Goal: Task Accomplishment & Management: Use online tool/utility

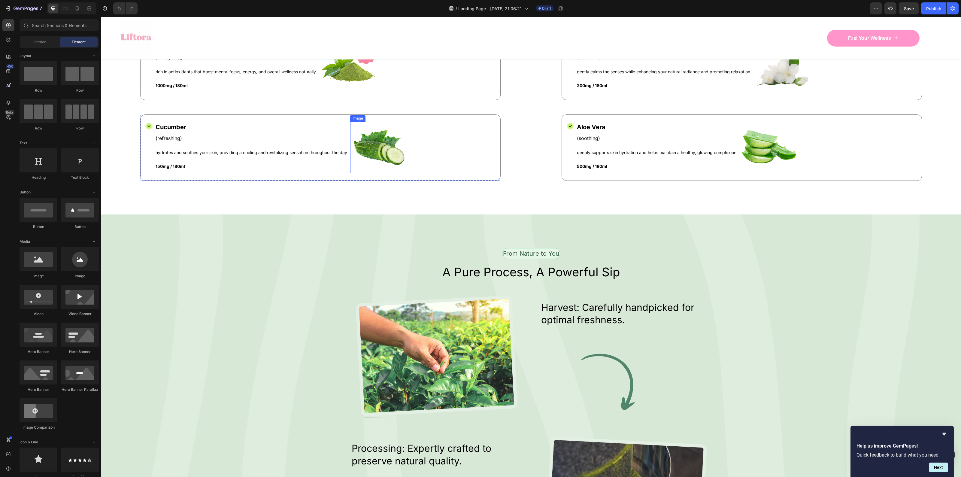
scroll to position [713, 0]
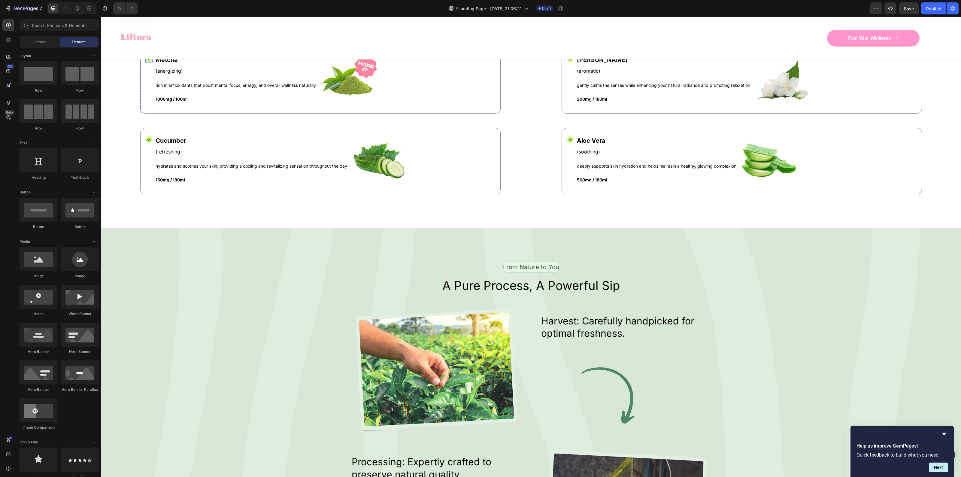
click at [148, 61] on icon at bounding box center [149, 59] width 4 height 4
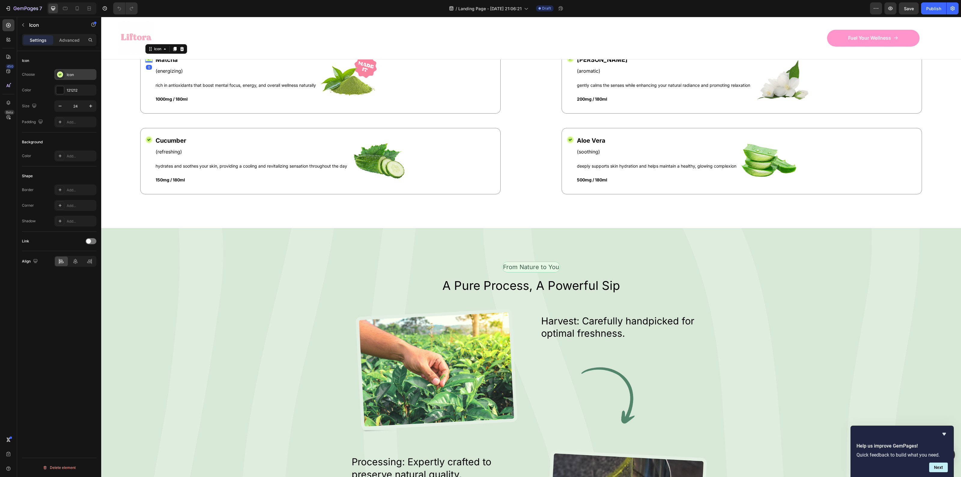
click at [59, 74] on icon at bounding box center [60, 75] width 4 height 4
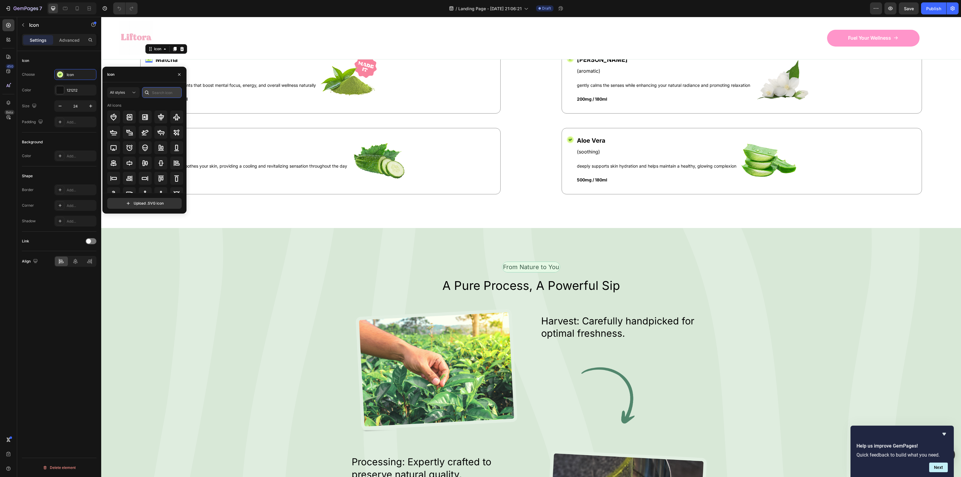
click at [155, 91] on input "text" at bounding box center [162, 92] width 40 height 11
type input "check"
click at [130, 176] on icon at bounding box center [129, 178] width 7 height 7
click at [66, 91] on div "121212" at bounding box center [75, 90] width 42 height 11
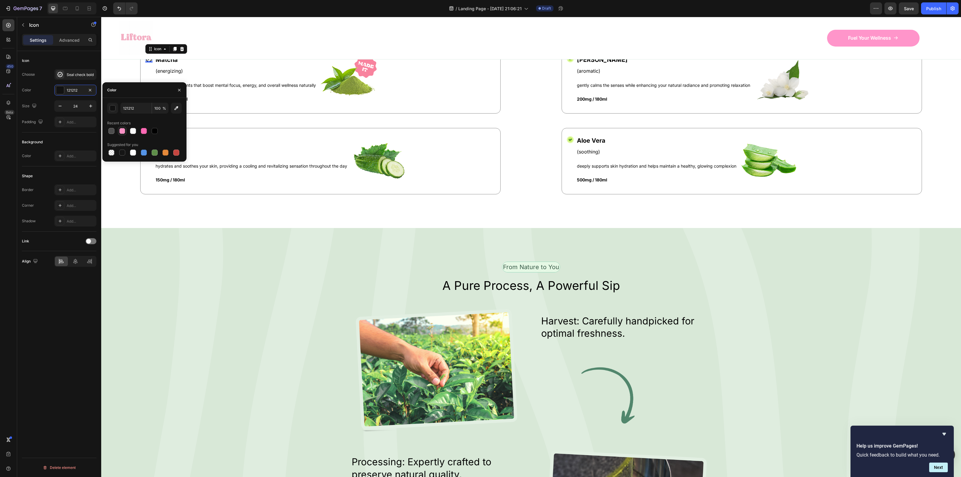
click at [123, 131] on div at bounding box center [122, 131] width 6 height 6
type input "FF69B4"
type input "70"
click at [148, 142] on icon at bounding box center [149, 140] width 4 height 4
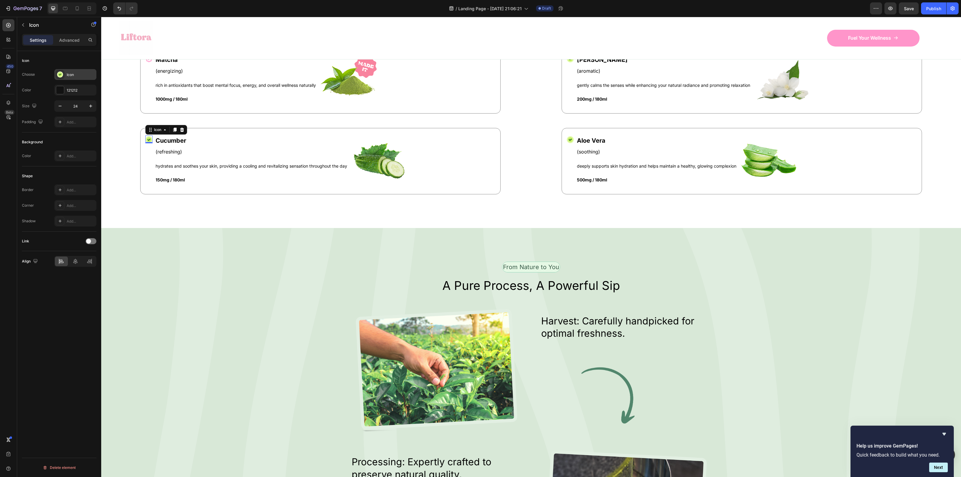
click at [66, 79] on div "Icon" at bounding box center [75, 74] width 42 height 11
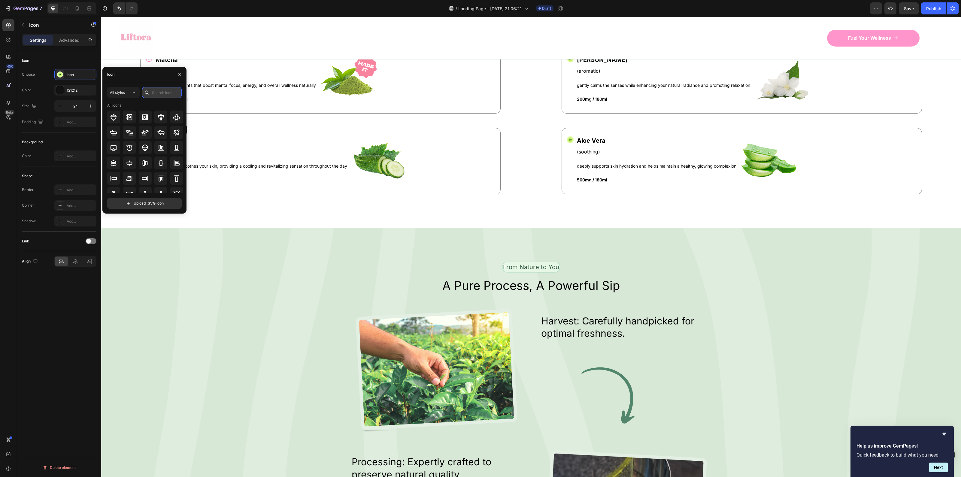
click at [158, 90] on input "text" at bounding box center [162, 92] width 40 height 11
type input "check"
click at [133, 178] on div at bounding box center [129, 178] width 13 height 13
click at [72, 86] on div "121212" at bounding box center [75, 90] width 42 height 11
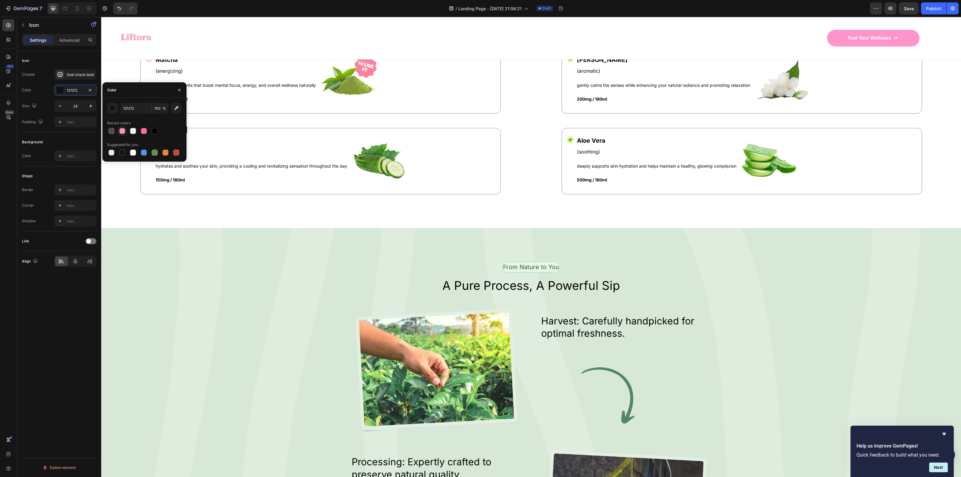
click at [123, 132] on div at bounding box center [122, 131] width 6 height 6
type input "FF69B4"
type input "70"
click at [567, 62] on div "Icon" at bounding box center [570, 59] width 7 height 8
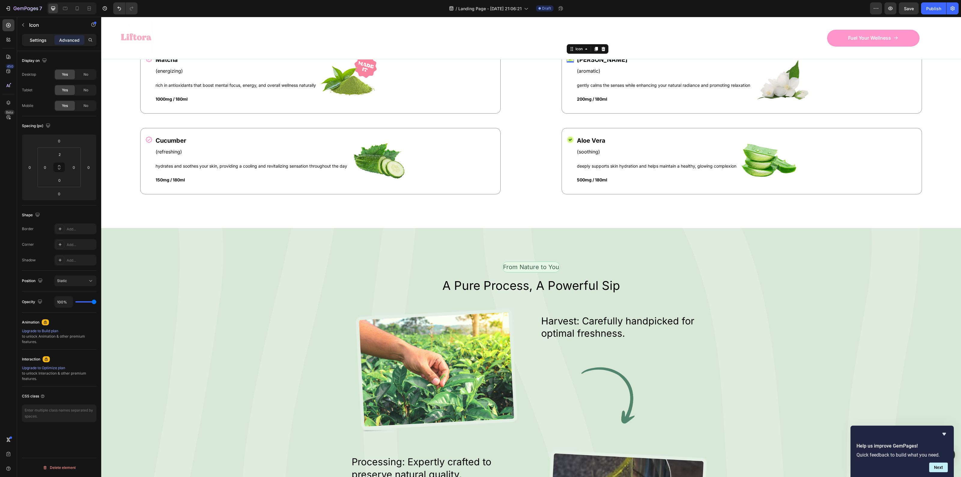
click at [49, 37] on div "Settings" at bounding box center [38, 40] width 30 height 10
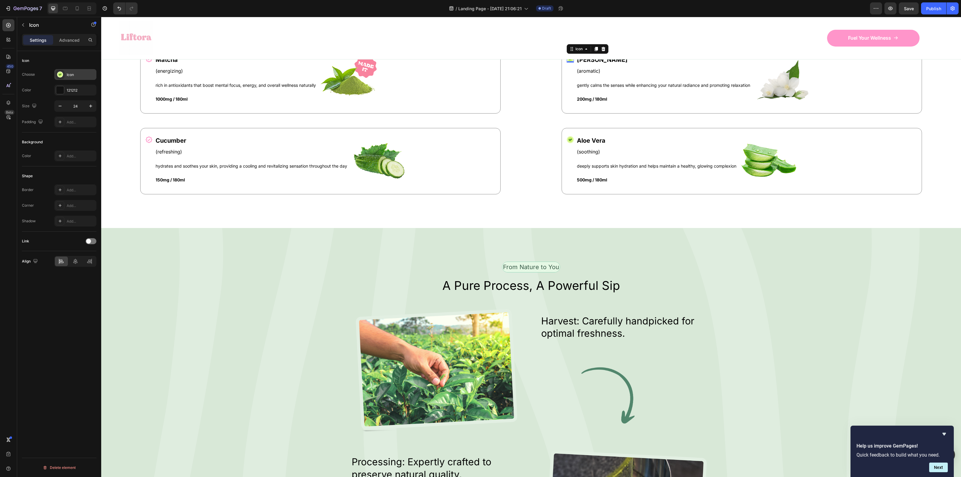
click at [57, 75] on icon at bounding box center [60, 74] width 6 height 6
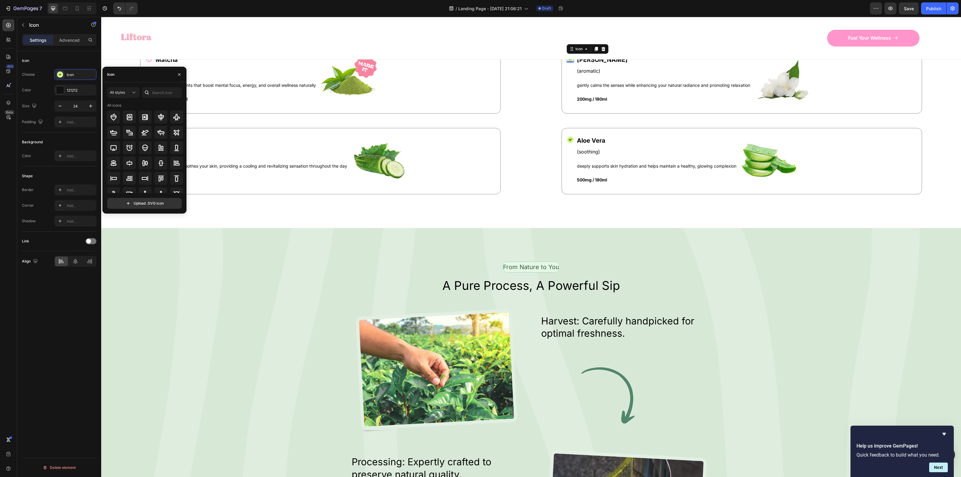
click at [154, 99] on div "All styles All icons" at bounding box center [144, 140] width 74 height 106
click at [156, 93] on input "text" at bounding box center [162, 92] width 40 height 11
type input "check"
click at [127, 178] on icon at bounding box center [129, 178] width 7 height 7
click at [80, 93] on div "121212" at bounding box center [75, 90] width 42 height 11
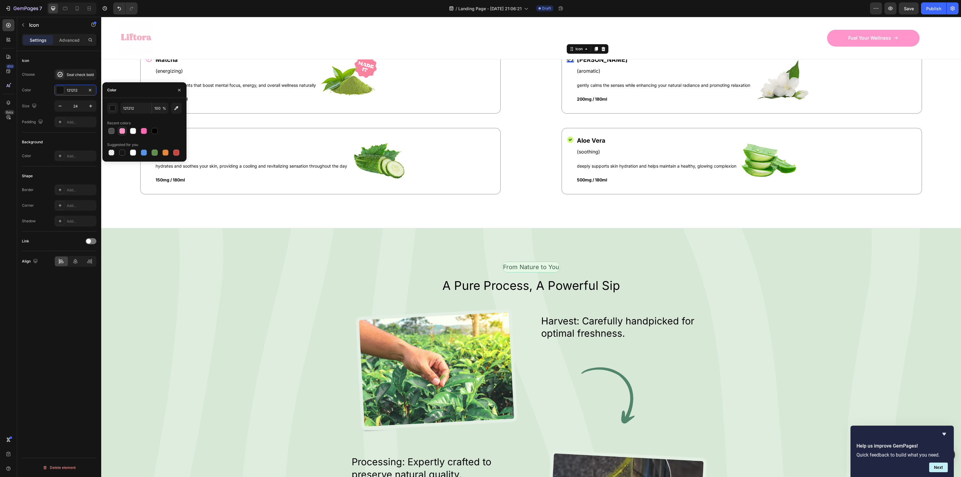
click at [124, 131] on div at bounding box center [122, 131] width 6 height 6
type input "FF69B4"
type input "70"
click at [569, 141] on icon at bounding box center [570, 140] width 3 height 2
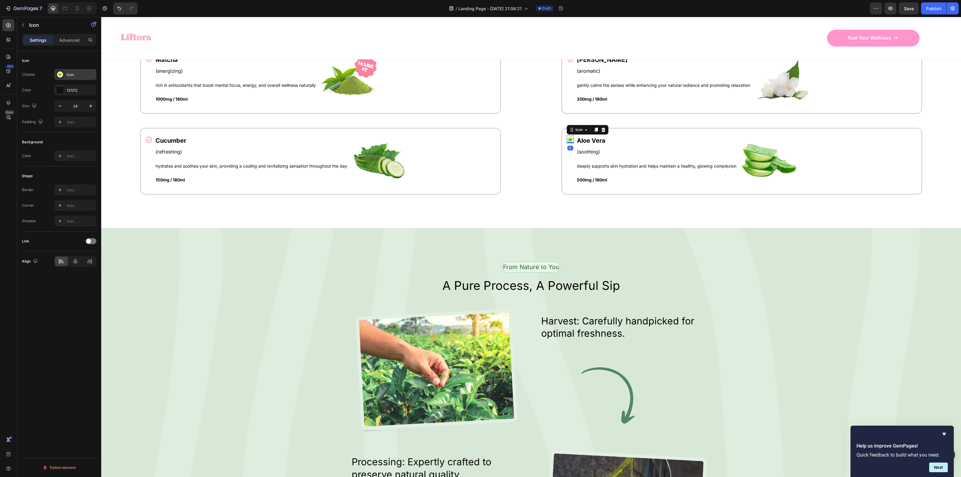
click at [80, 74] on div "Icon" at bounding box center [81, 74] width 28 height 5
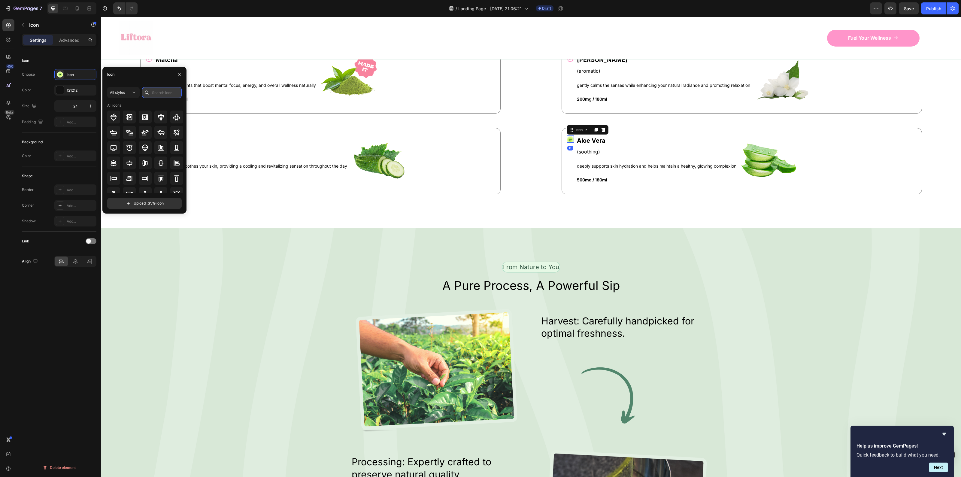
click at [159, 92] on input "text" at bounding box center [162, 92] width 40 height 11
type input "check"
click at [128, 176] on icon at bounding box center [129, 178] width 7 height 7
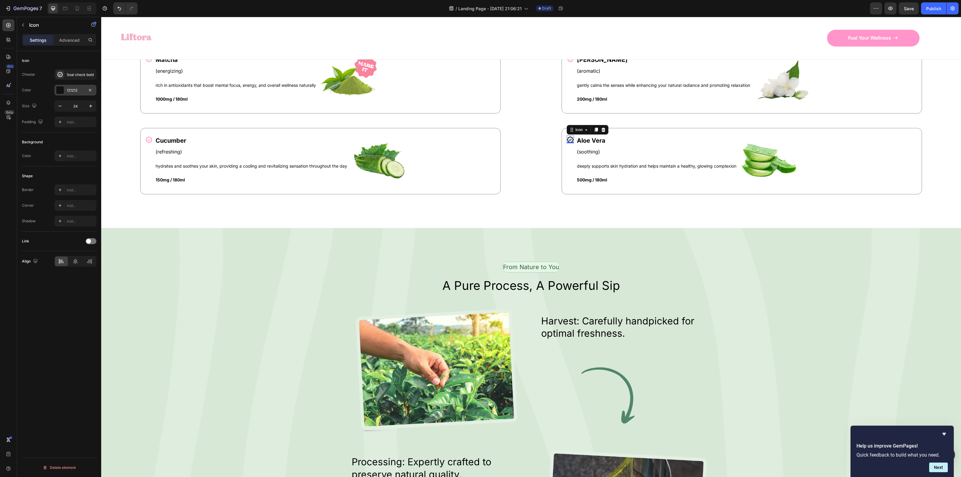
click at [68, 89] on div "121212" at bounding box center [75, 90] width 17 height 5
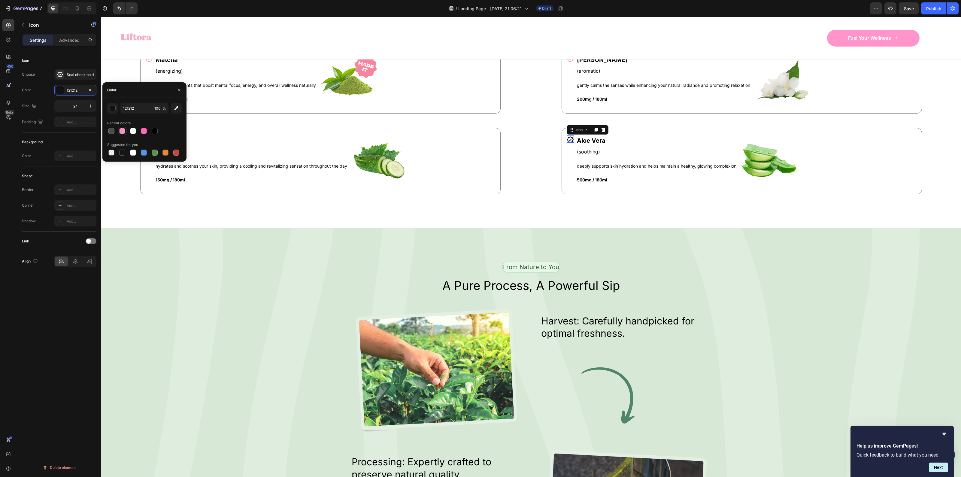
click at [124, 132] on div at bounding box center [122, 131] width 6 height 6
type input "FF69B4"
type input "70"
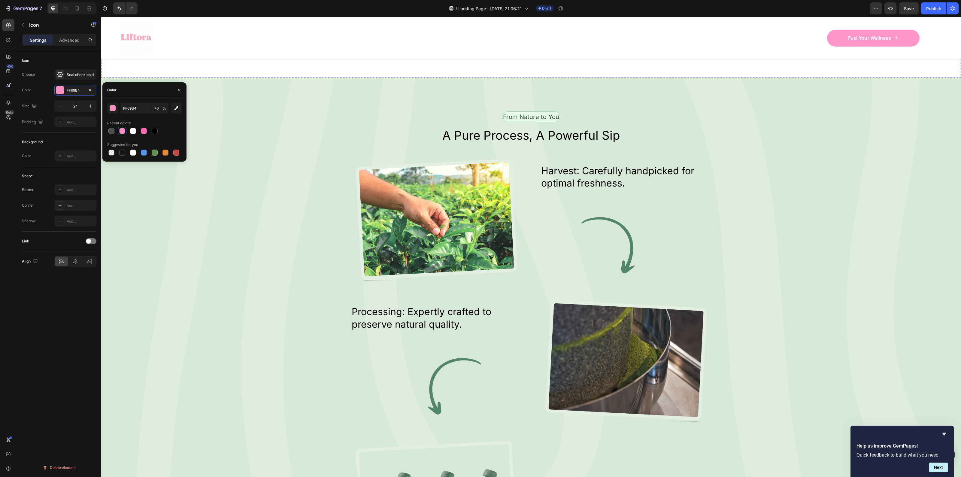
click at [526, 44] on div "Icon Cucumber Text Block (refreshing) Text Block hydrates and soothes your skin…" at bounding box center [531, 11] width 824 height 66
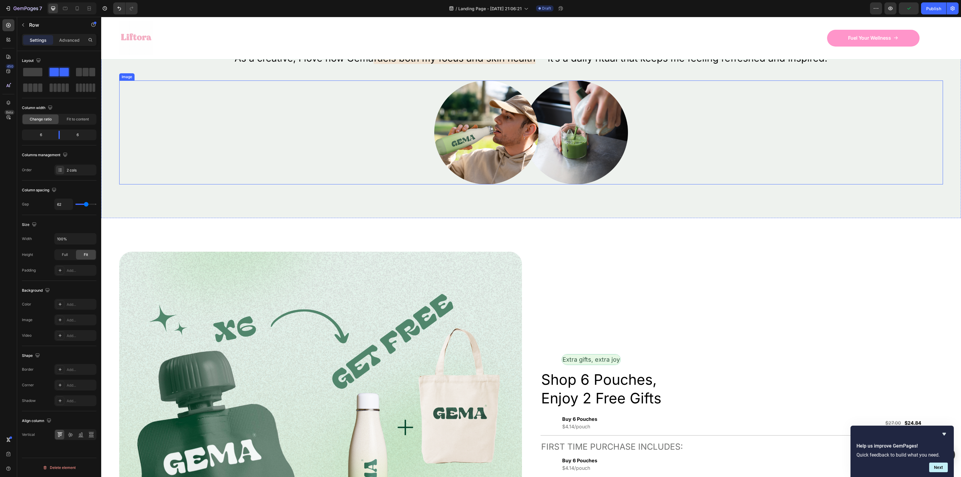
scroll to position [1877, 0]
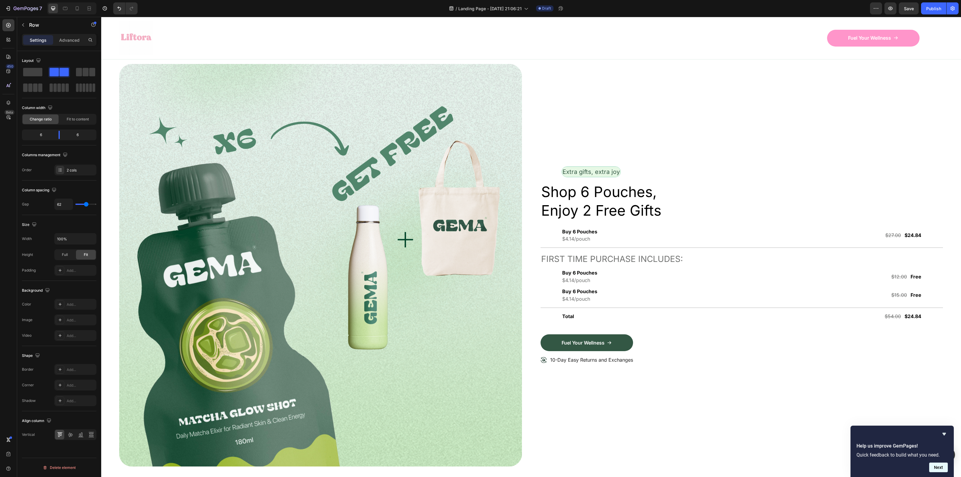
click at [937, 465] on button "Next" at bounding box center [938, 467] width 19 height 10
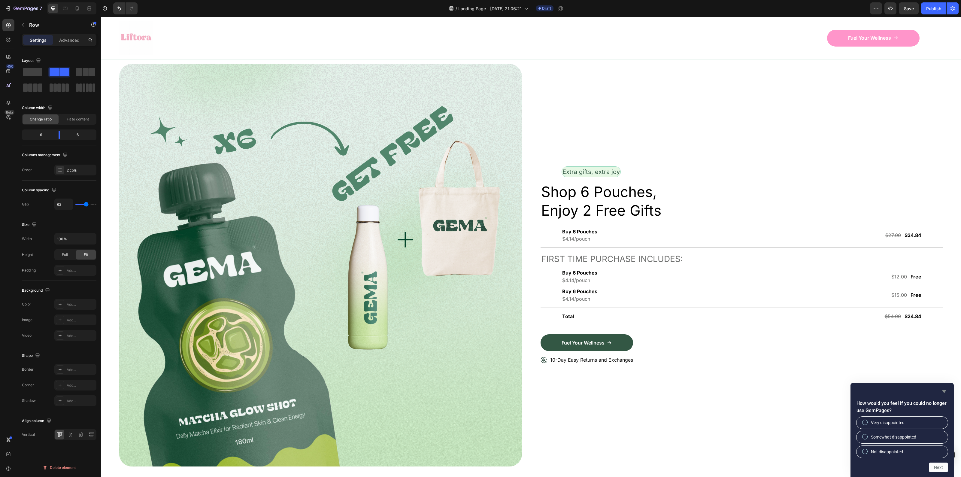
click at [945, 390] on icon "Hide survey" at bounding box center [944, 391] width 7 height 7
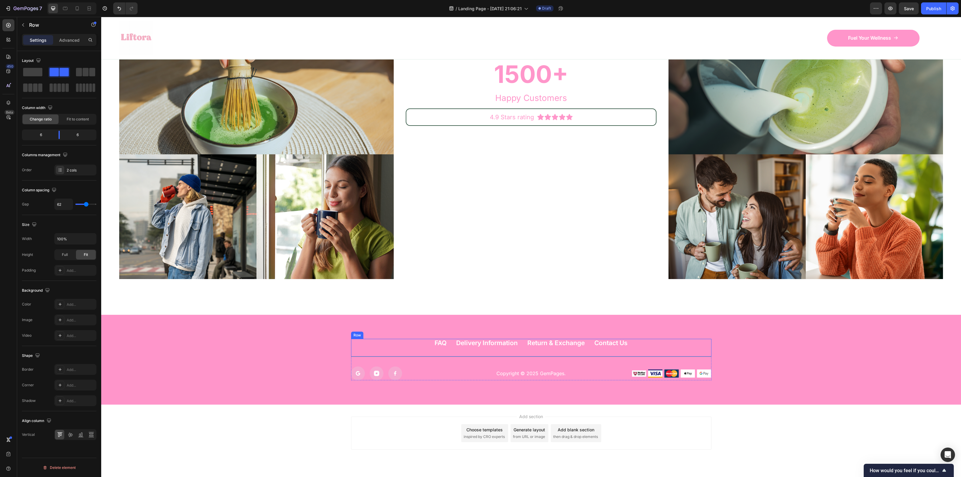
scroll to position [3551, 0]
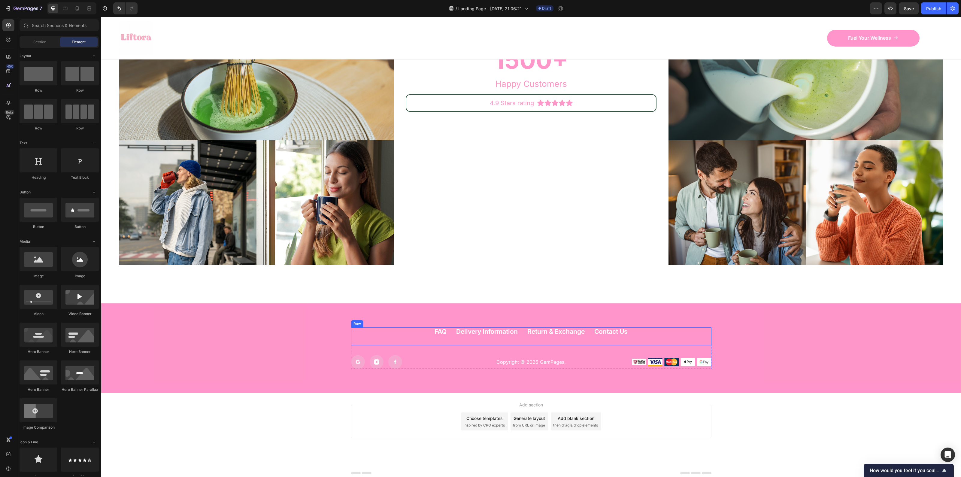
drag, startPoint x: 403, startPoint y: 417, endPoint x: 404, endPoint y: 342, distance: 74.5
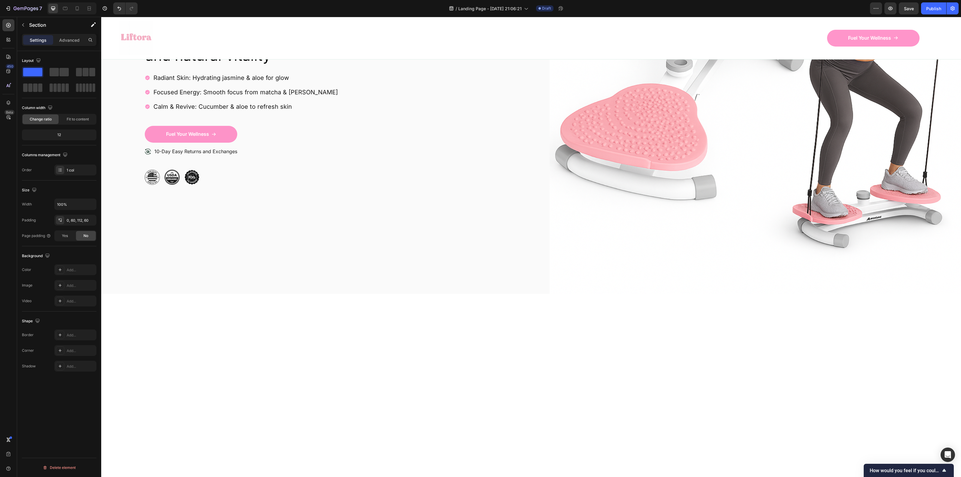
scroll to position [0, 0]
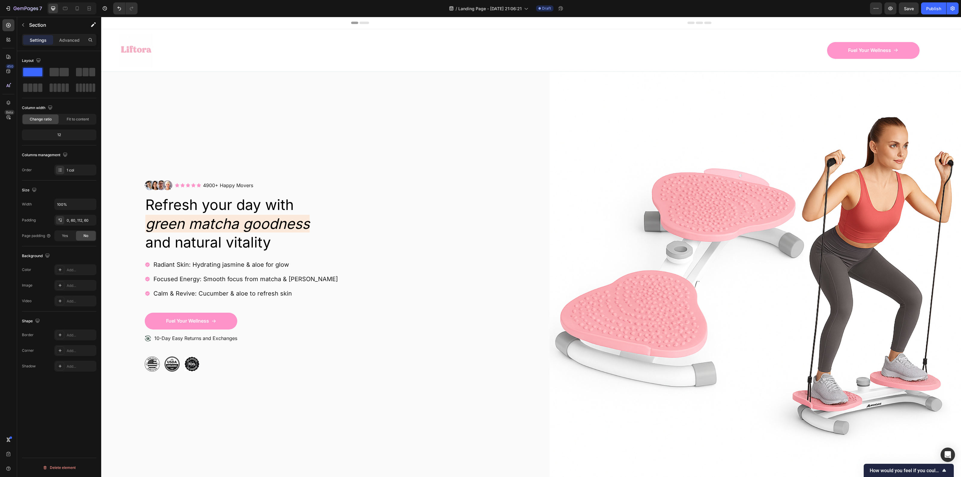
drag, startPoint x: 423, startPoint y: 246, endPoint x: 417, endPoint y: 171, distance: 75.3
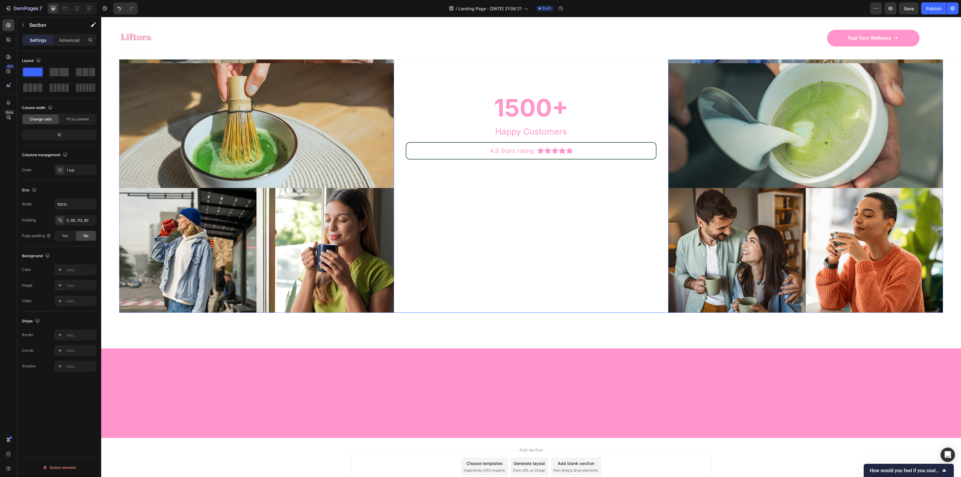
scroll to position [3266, 0]
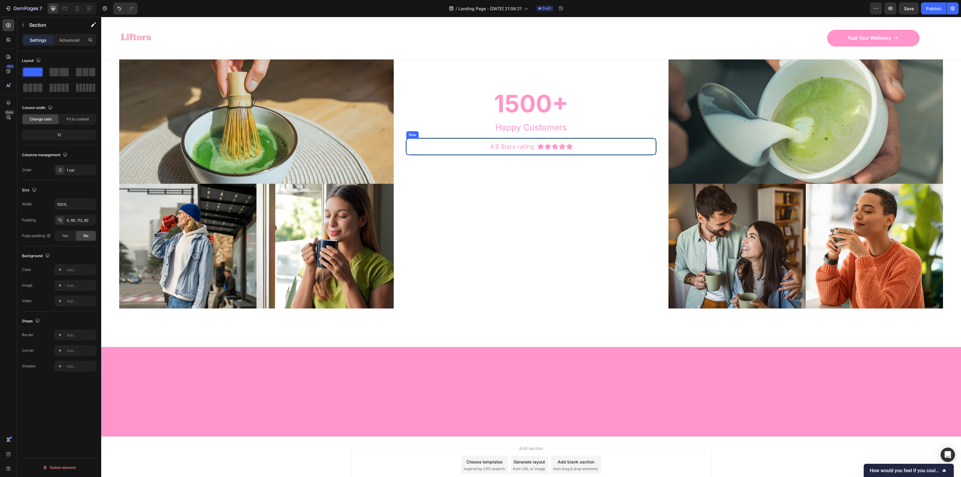
click at [449, 155] on div "4.9 Stars rating Text Block Icon Icon Icon Icon Icon Icon List Row" at bounding box center [530, 146] width 249 height 16
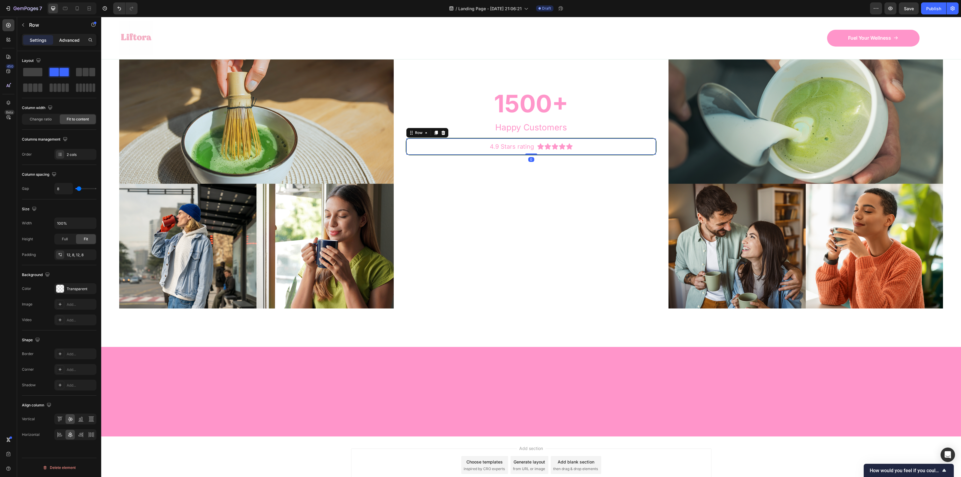
click at [63, 40] on p "Advanced" at bounding box center [69, 40] width 20 height 6
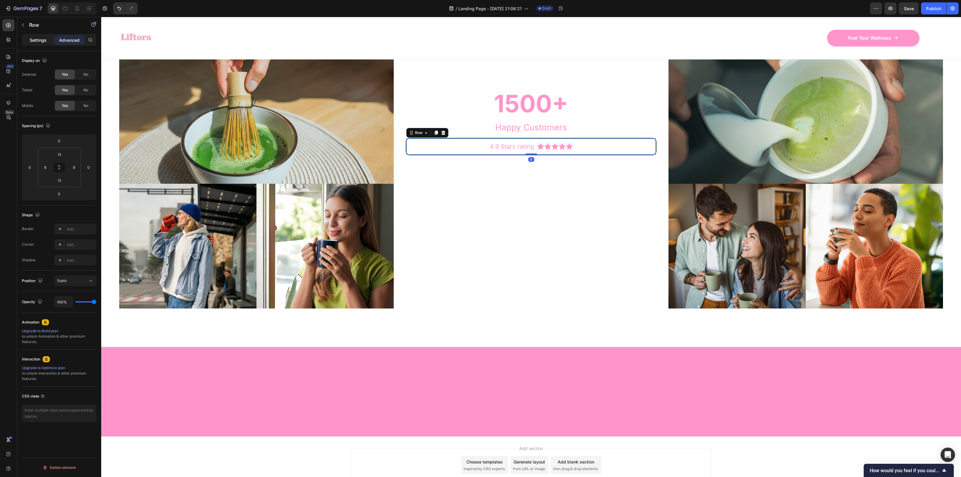
click at [40, 38] on p "Settings" at bounding box center [38, 40] width 17 height 6
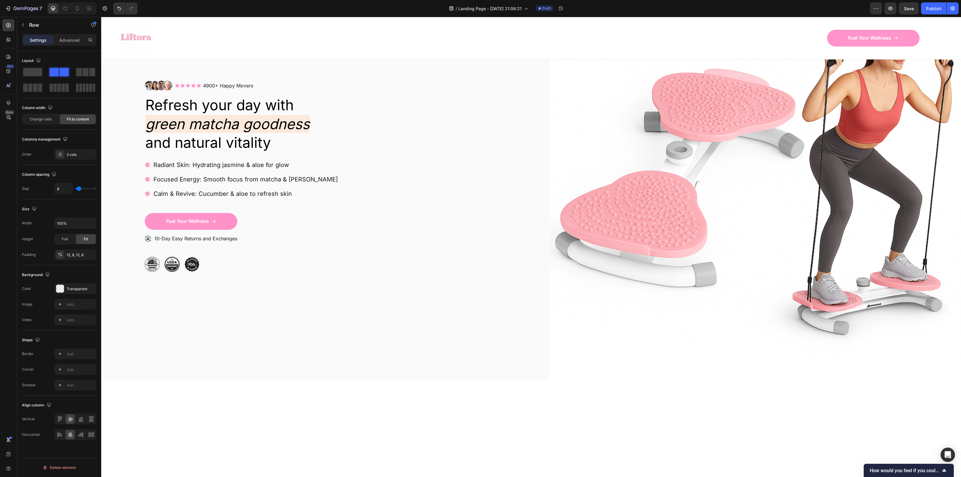
scroll to position [0, 0]
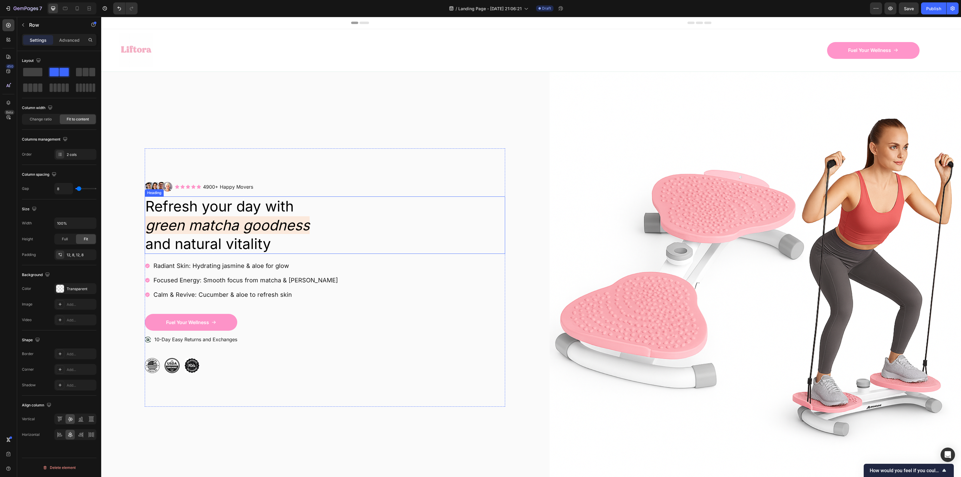
click at [193, 216] on icon "green matcha goodness" at bounding box center [227, 225] width 164 height 18
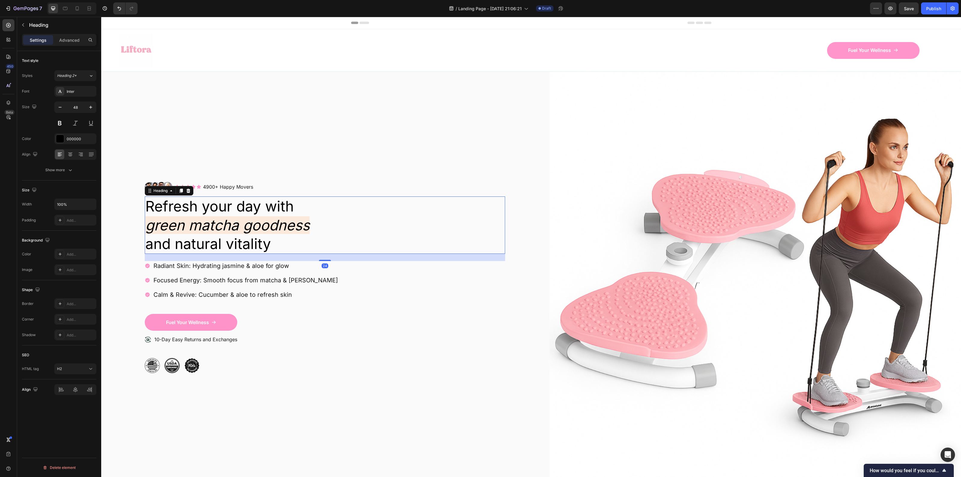
click at [281, 235] on h2 "Refresh your day with green matcha goodness and natural vitality" at bounding box center [325, 224] width 360 height 57
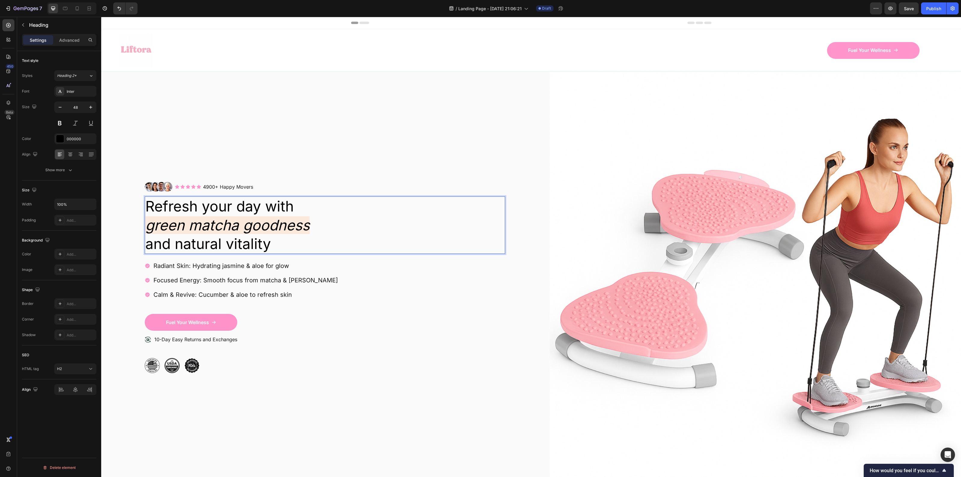
click at [281, 235] on p "Refresh your day with green matcha goodness and natural vitality" at bounding box center [324, 225] width 359 height 56
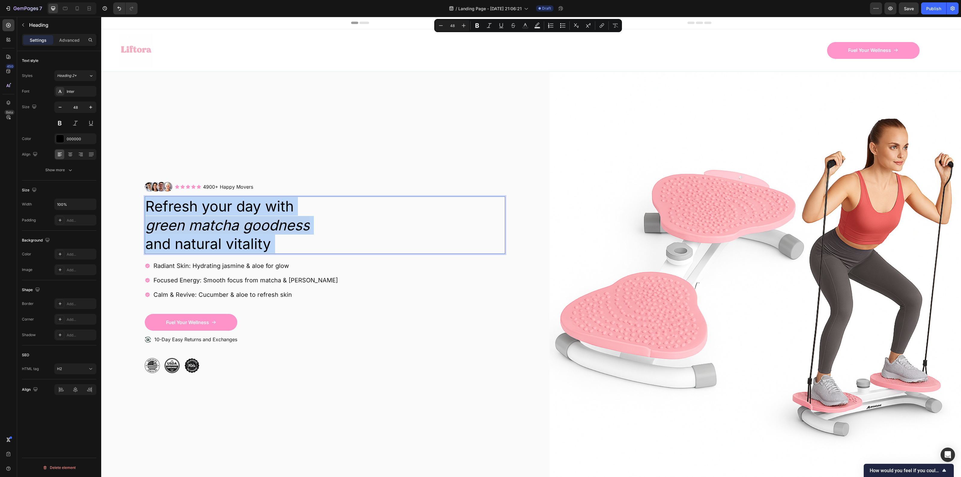
drag, startPoint x: 271, startPoint y: 235, endPoint x: 206, endPoint y: 214, distance: 68.2
click at [207, 215] on p "Refresh your day with green matcha goodness and natural vitality" at bounding box center [324, 225] width 359 height 56
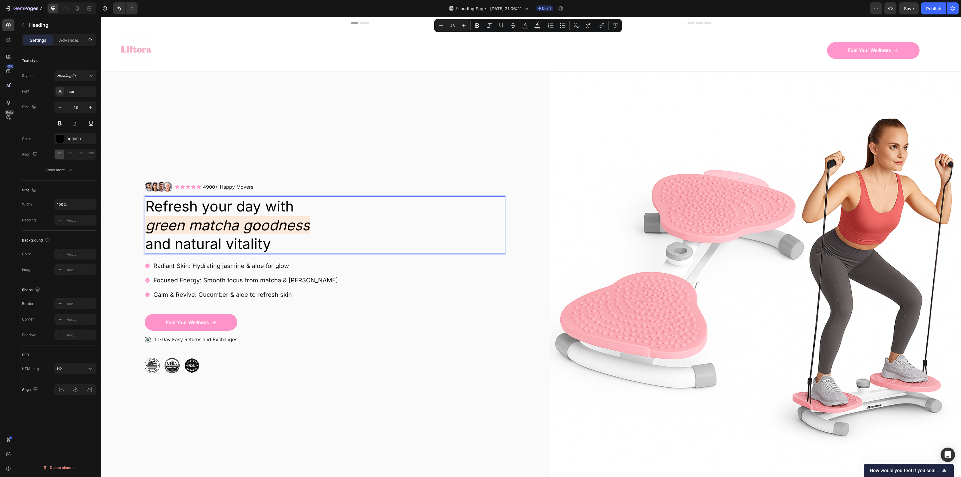
click at [162, 204] on p "Refresh your day with green matcha goodness and natural vitality" at bounding box center [324, 225] width 359 height 56
click at [148, 199] on p "Refresh your day with green matcha goodness and natural vitality" at bounding box center [324, 225] width 359 height 56
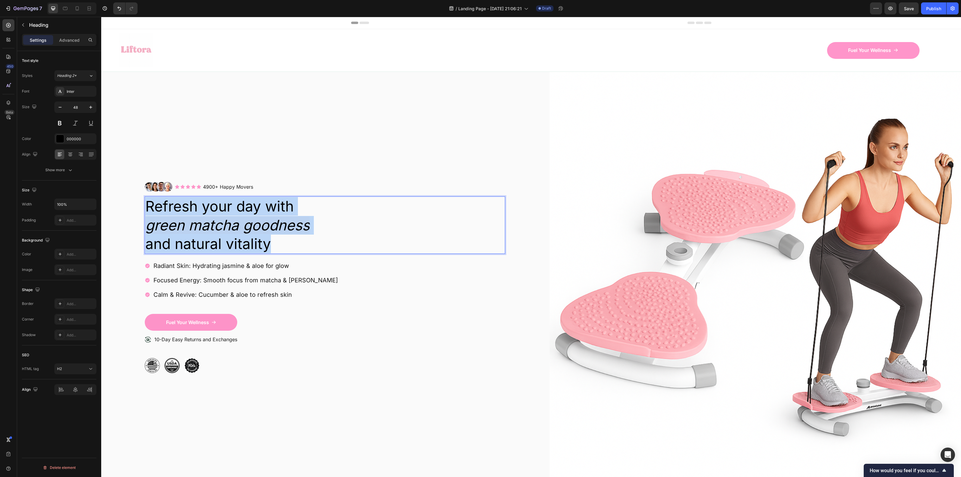
drag, startPoint x: 148, startPoint y: 199, endPoint x: 278, endPoint y: 234, distance: 135.0
click at [278, 234] on p "Refresh your day with green matcha goodness and natural vitality" at bounding box center [324, 225] width 359 height 56
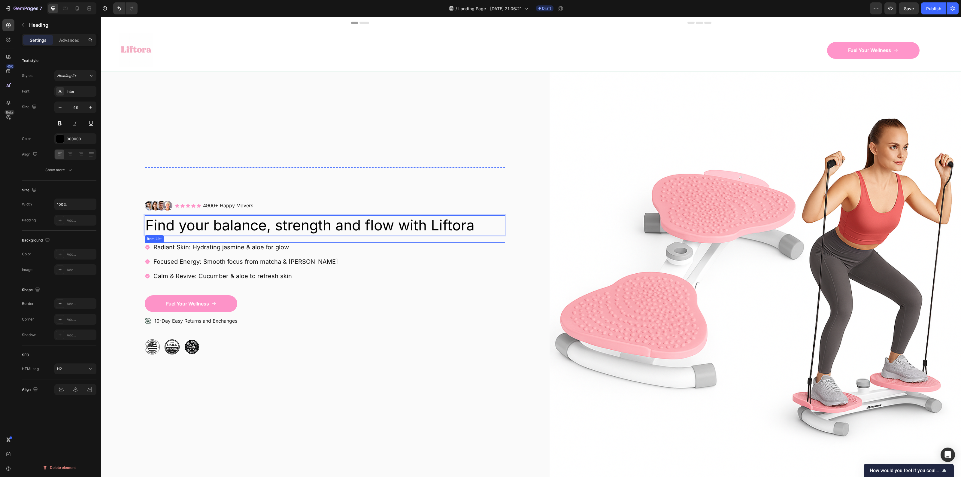
click at [210, 248] on p "Radiant Skin: Hydrating jasmine & aloe for glow" at bounding box center [245, 247] width 184 height 8
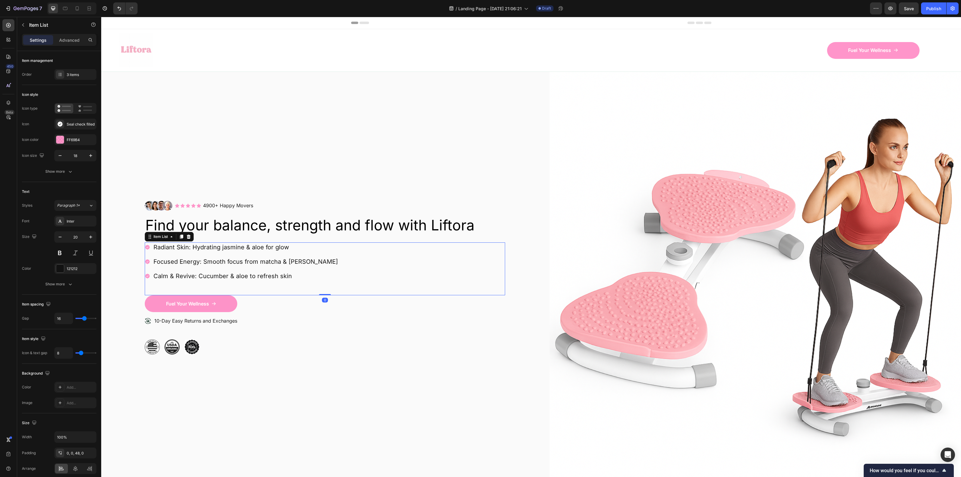
click at [210, 247] on p "Radiant Skin: Hydrating jasmine & aloe for glow" at bounding box center [245, 247] width 184 height 8
click at [213, 246] on p "Radiant Skin: Hydrating jasmine & aloe for glow" at bounding box center [245, 247] width 184 height 8
click at [167, 246] on p "Radiant Skin: Hydrating jasmine & aloe for glow" at bounding box center [245, 247] width 184 height 8
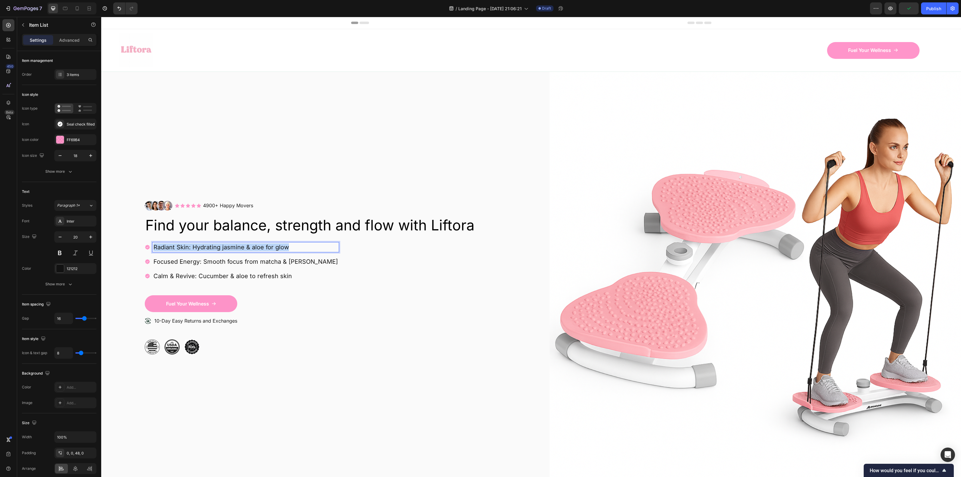
click at [167, 246] on p "Radiant Skin: Hydrating jasmine & aloe for glow" at bounding box center [245, 247] width 184 height 8
click at [177, 244] on p "Rich Text Editor. Editing area: main" at bounding box center [245, 247] width 184 height 8
click at [176, 258] on p "Focused Energy: Smooth focus from matcha & [PERSON_NAME]" at bounding box center [245, 262] width 184 height 8
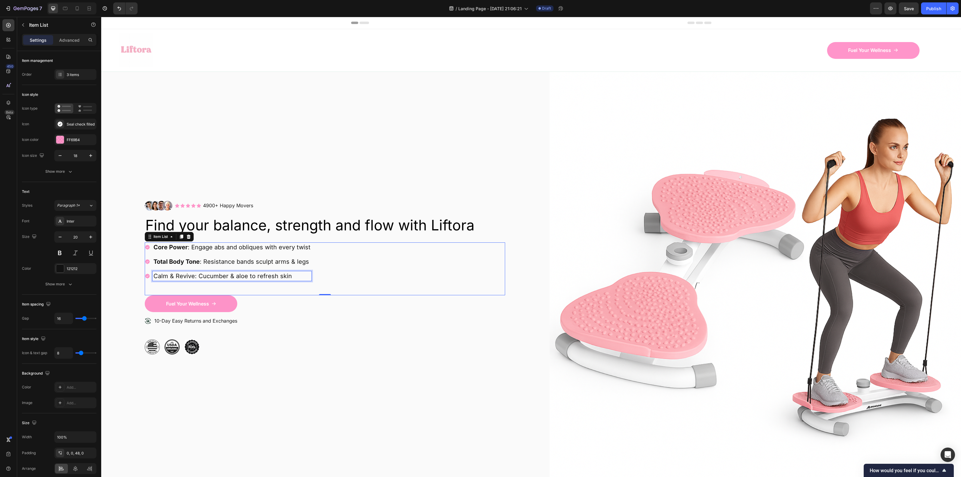
click at [205, 274] on p "Calm & Revive: Cucumber & aloe to refresh skin" at bounding box center [231, 276] width 157 height 8
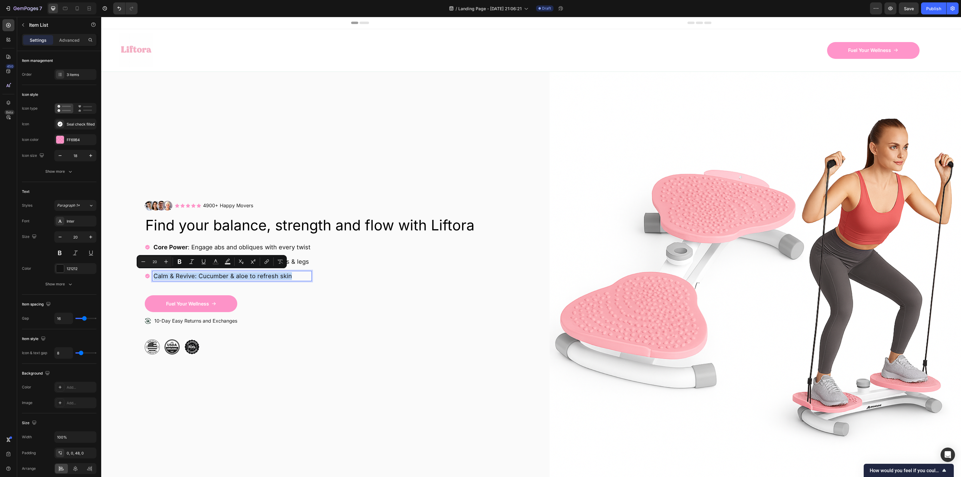
click at [205, 274] on p "Calm & Revive: Cucumber & aloe to refresh skin" at bounding box center [231, 276] width 157 height 8
click at [149, 289] on div "Core Power : Engage abs and obliques with every twist Total Body Tone : Resista…" at bounding box center [325, 268] width 360 height 53
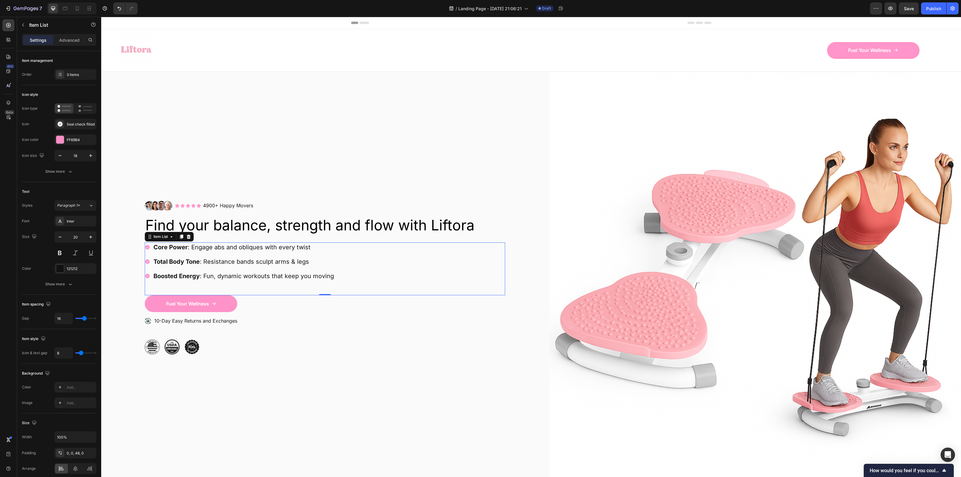
click at [148, 287] on div "Core Power : Engage abs and obliques with every twist Total Body Tone : Resista…" at bounding box center [325, 268] width 360 height 53
click at [349, 278] on div "Core Power : Engage abs and obliques with every twist Total Body Tone : Resista…" at bounding box center [325, 268] width 360 height 53
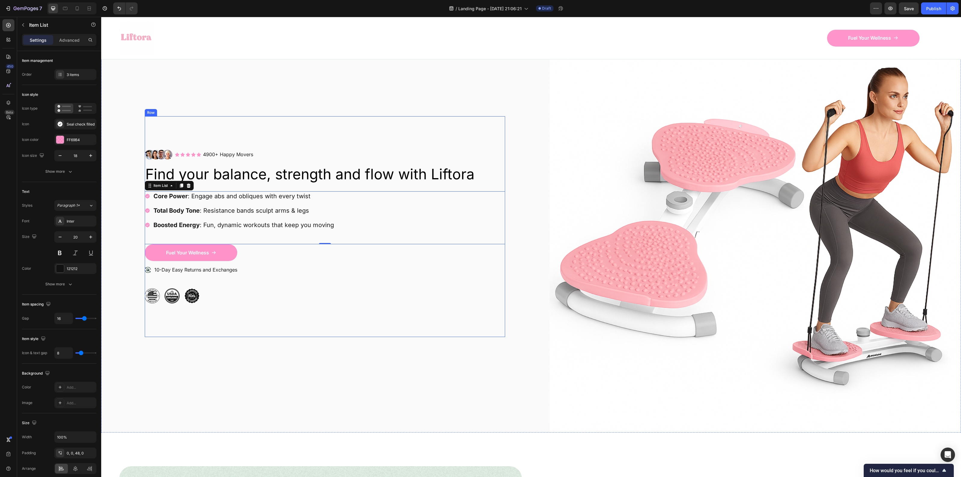
scroll to position [75, 0]
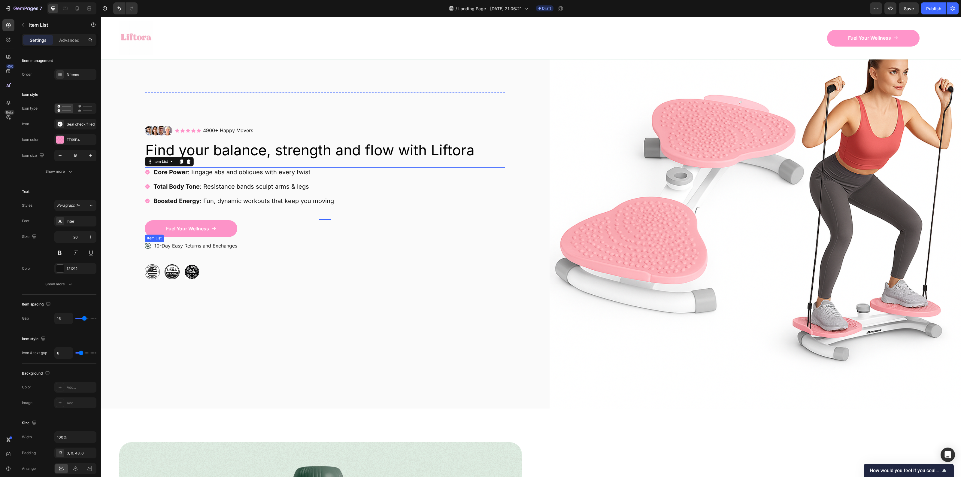
click at [194, 245] on p "10-Day Easy Returns and Exchanges" at bounding box center [195, 246] width 83 height 6
click at [153, 271] on img at bounding box center [152, 271] width 15 height 15
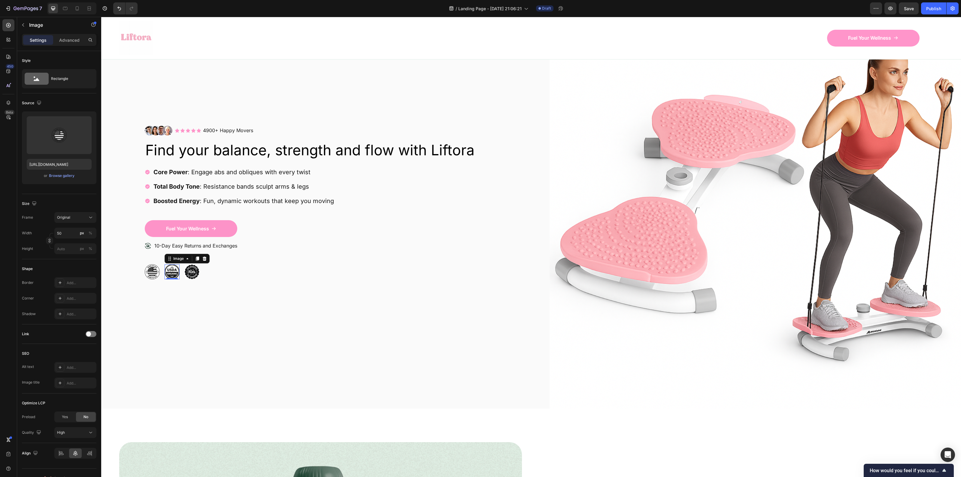
click at [170, 269] on img at bounding box center [172, 271] width 15 height 15
click at [193, 271] on img at bounding box center [191, 271] width 15 height 15
click at [174, 271] on img at bounding box center [172, 271] width 15 height 15
click at [202, 256] on icon at bounding box center [204, 258] width 5 height 5
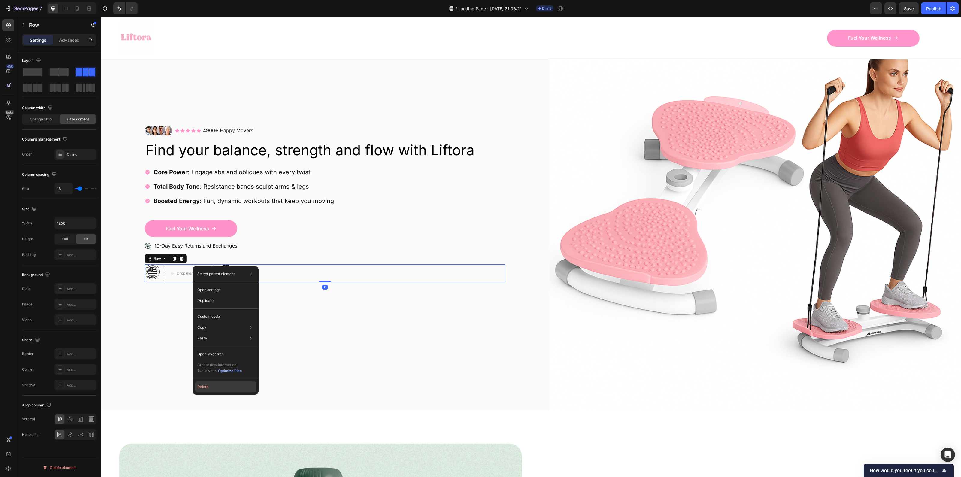
click at [223, 386] on button "Delete" at bounding box center [225, 386] width 61 height 11
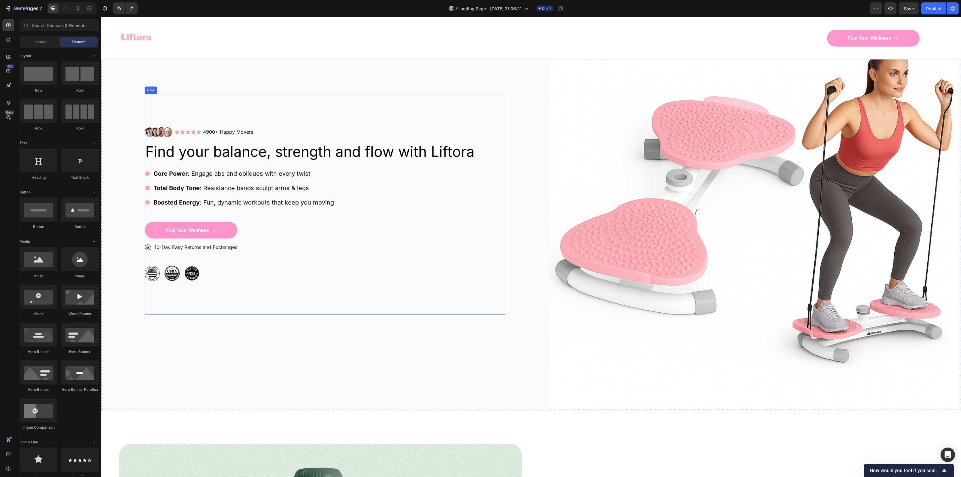
scroll to position [75, 0]
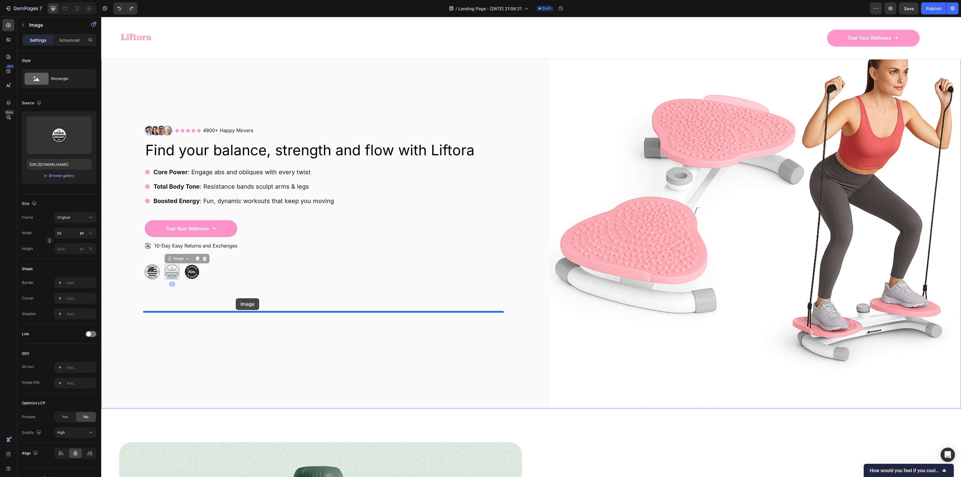
drag, startPoint x: 179, startPoint y: 278, endPoint x: 272, endPoint y: 276, distance: 93.1
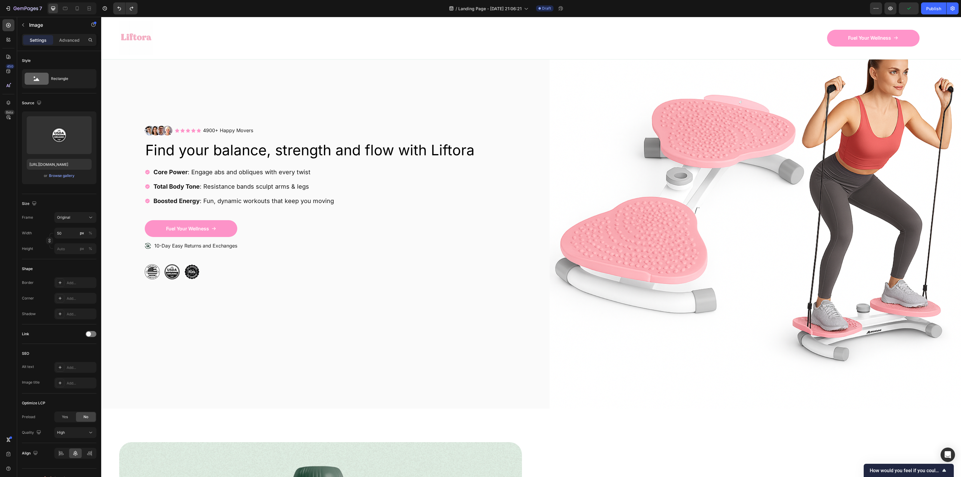
click at [168, 270] on img at bounding box center [172, 271] width 15 height 15
click at [172, 270] on img at bounding box center [172, 271] width 15 height 15
click at [173, 271] on img at bounding box center [172, 271] width 15 height 15
click at [190, 271] on img at bounding box center [191, 271] width 15 height 15
click at [171, 271] on img at bounding box center [172, 271] width 15 height 15
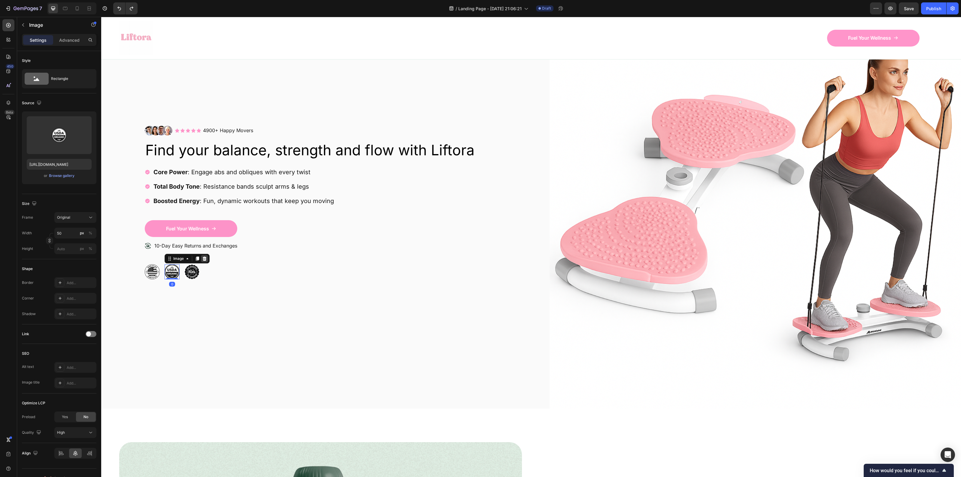
click at [202, 260] on icon at bounding box center [204, 258] width 5 height 5
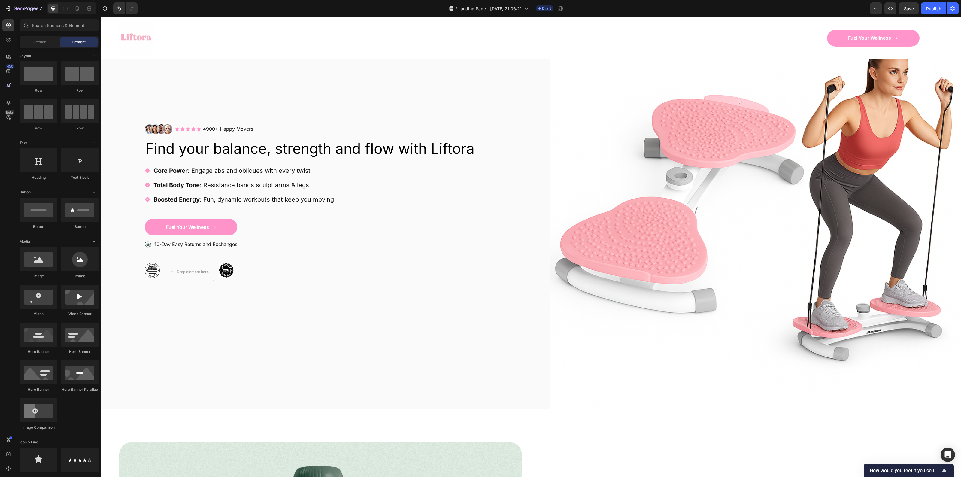
scroll to position [74, 0]
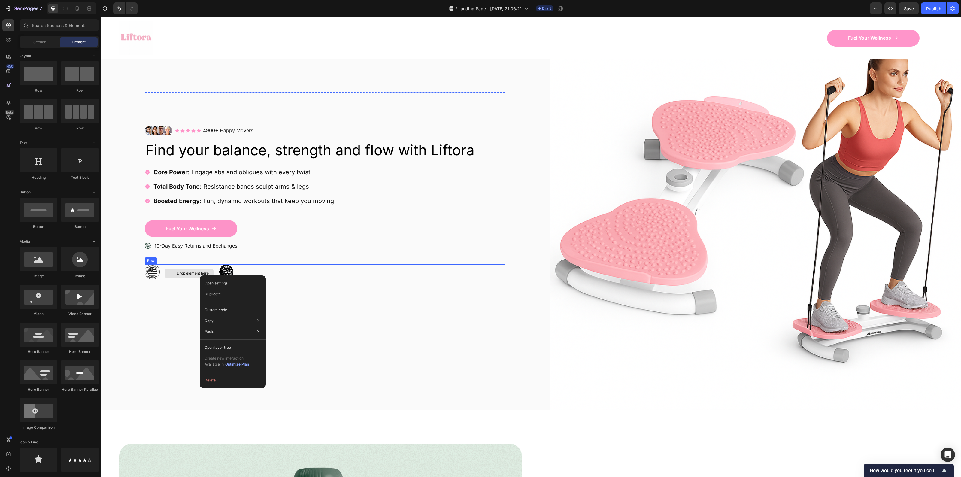
click at [186, 271] on div "Drop element here" at bounding box center [193, 273] width 32 height 5
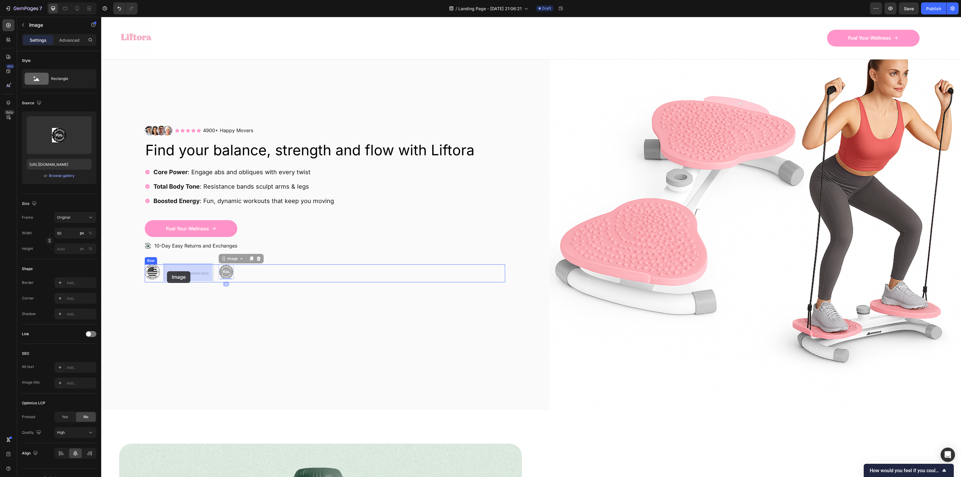
drag, startPoint x: 226, startPoint y: 271, endPoint x: 167, endPoint y: 271, distance: 59.2
click at [263, 330] on div "Image Icon Icon Icon Icon Icon Icon List 4900+ Happy Movers Text Block Row Row …" at bounding box center [325, 204] width 412 height 412
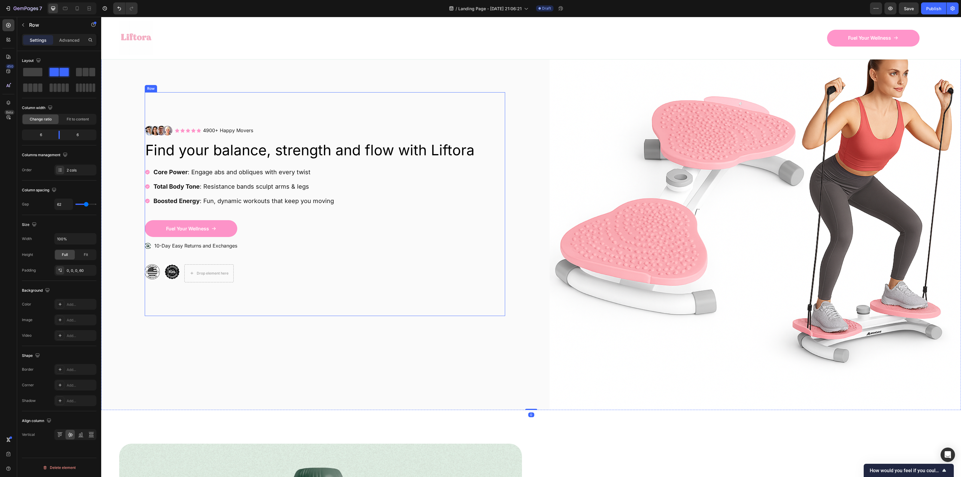
click at [214, 283] on div "Image Icon Icon Icon Icon Icon Icon List 4900+ Happy Movers Text Block Row Row …" at bounding box center [325, 204] width 360 height 224
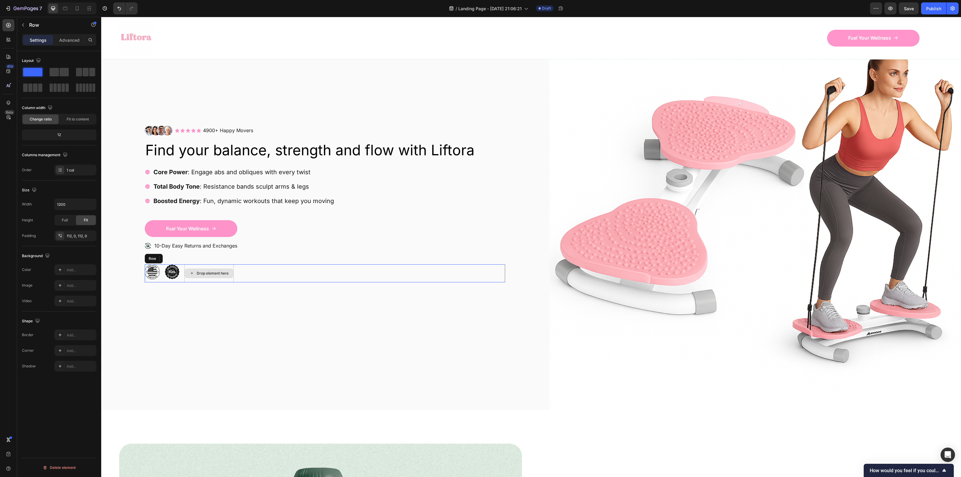
click at [216, 278] on div "Drop element here" at bounding box center [208, 273] width 49 height 18
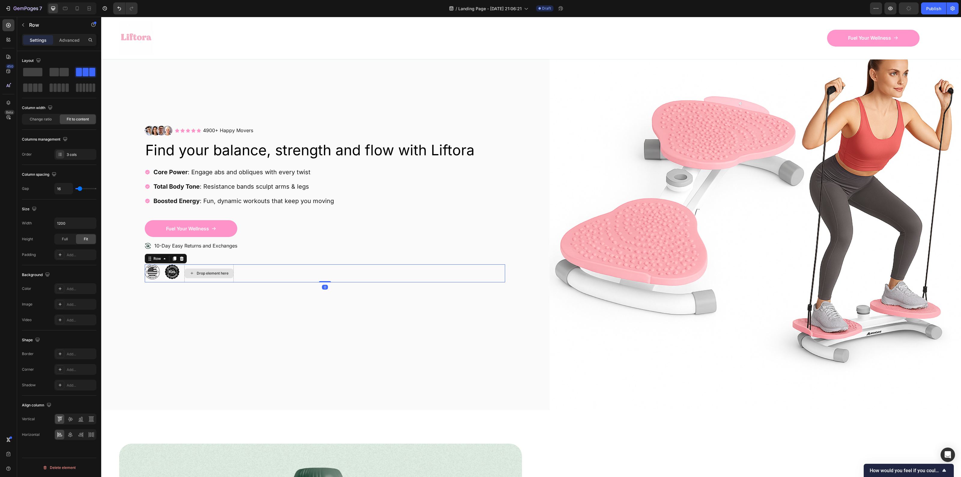
click at [219, 273] on div "Drop element here" at bounding box center [213, 273] width 32 height 5
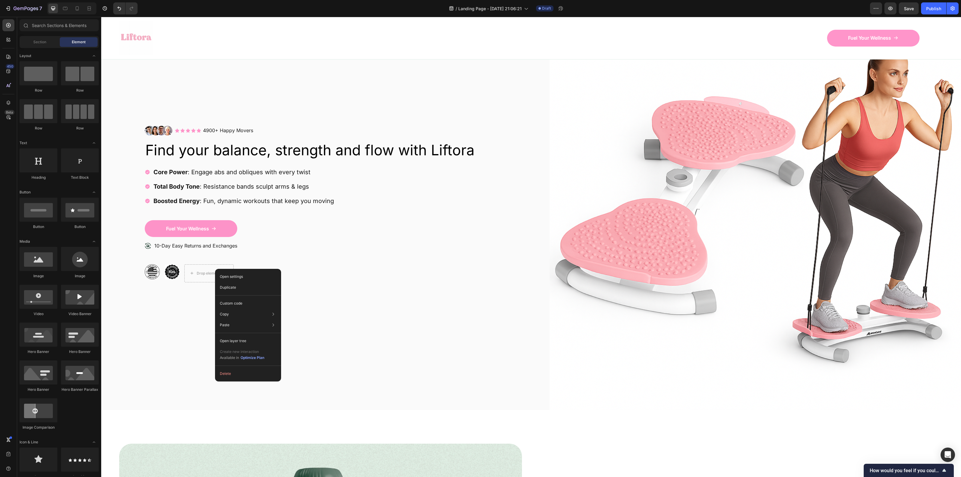
click at [183, 297] on div "Image Icon Icon Icon Icon Icon Icon List 4900+ Happy Movers Text Block Row Row …" at bounding box center [325, 204] width 360 height 224
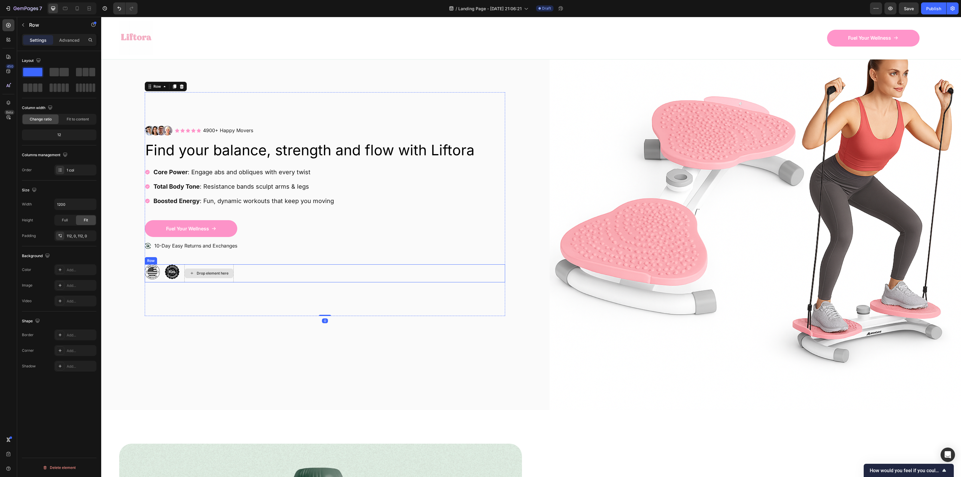
click at [192, 266] on div "Drop element here" at bounding box center [208, 273] width 49 height 18
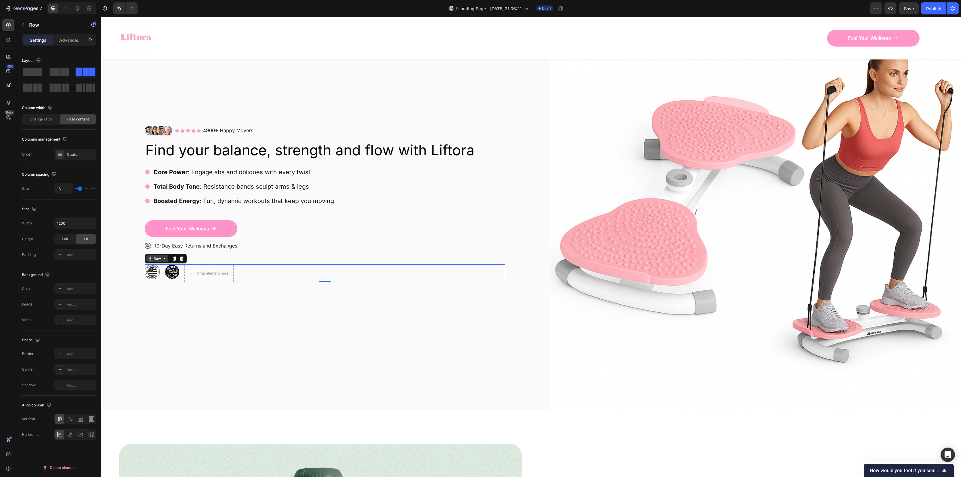
click at [165, 259] on div "Row" at bounding box center [157, 258] width 22 height 7
click at [165, 259] on icon at bounding box center [164, 258] width 5 height 5
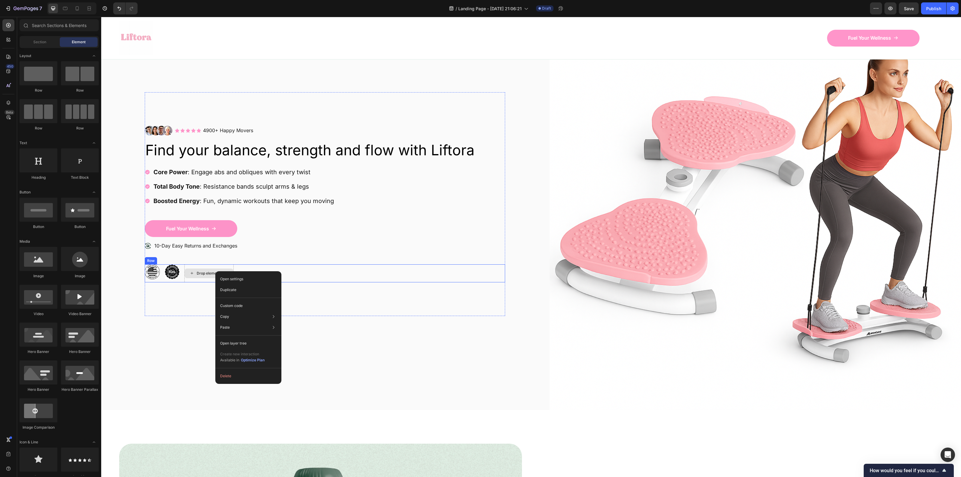
click at [226, 264] on div "Drop element here" at bounding box center [208, 273] width 49 height 18
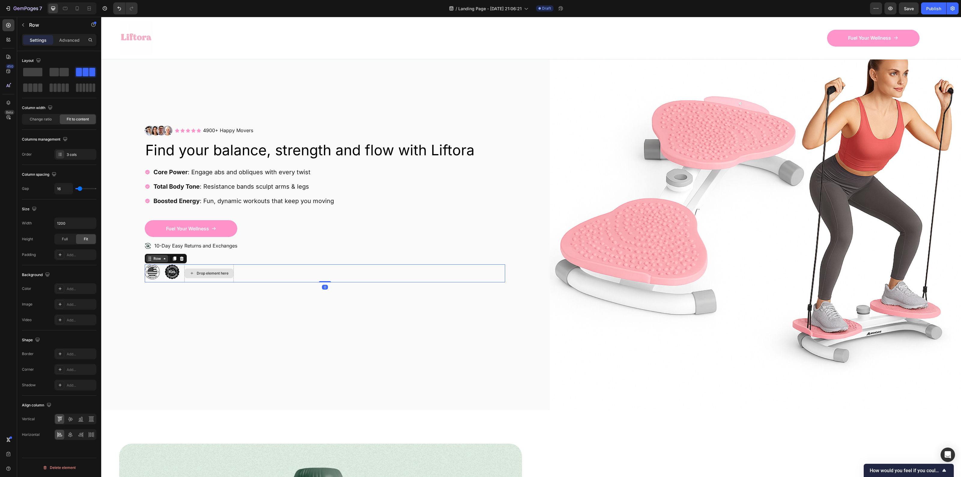
click at [224, 271] on div "Drop element here" at bounding box center [213, 273] width 32 height 5
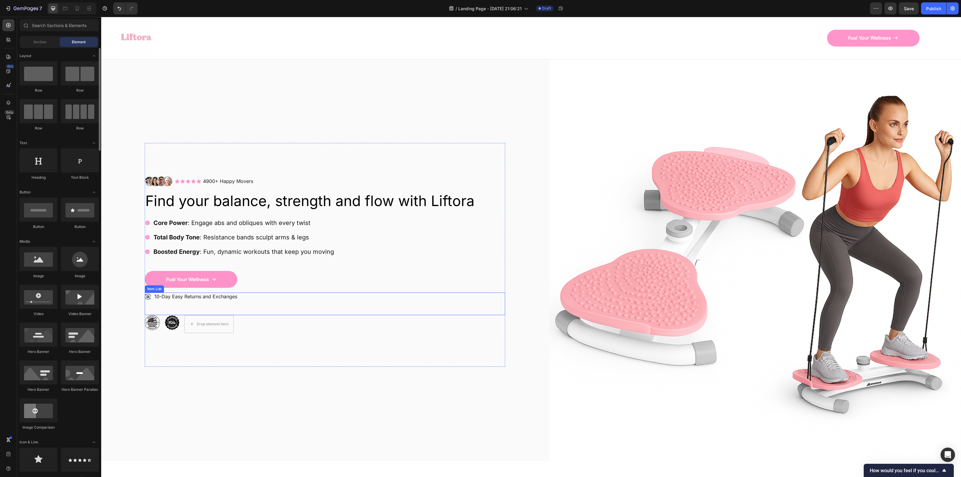
scroll to position [0, 0]
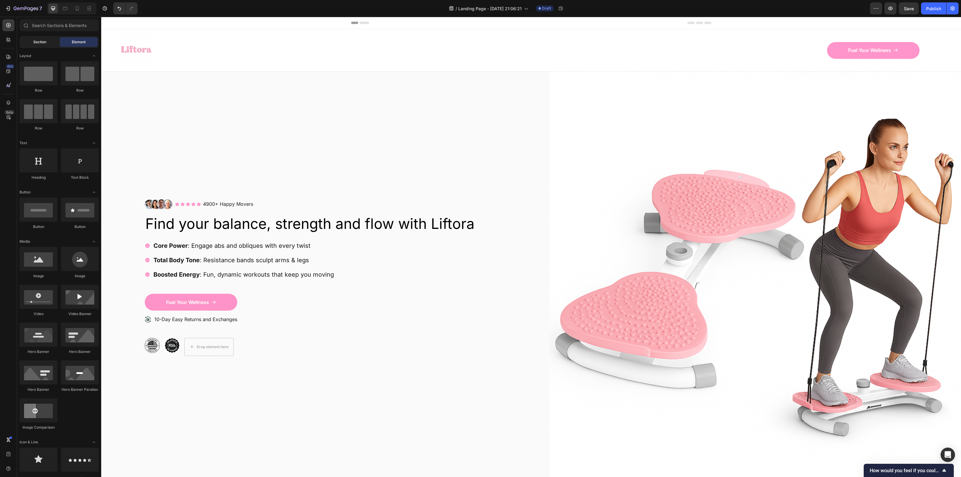
click at [40, 45] on div "Section" at bounding box center [40, 42] width 38 height 10
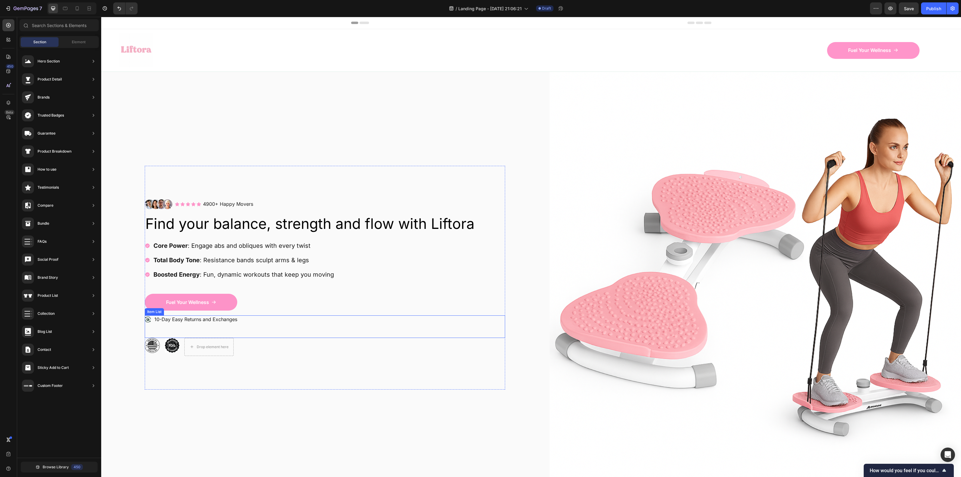
click at [358, 402] on div "Image Icon Icon Icon Icon Icon Icon List 4900+ Happy Movers Text Block Row Row …" at bounding box center [325, 278] width 412 height 412
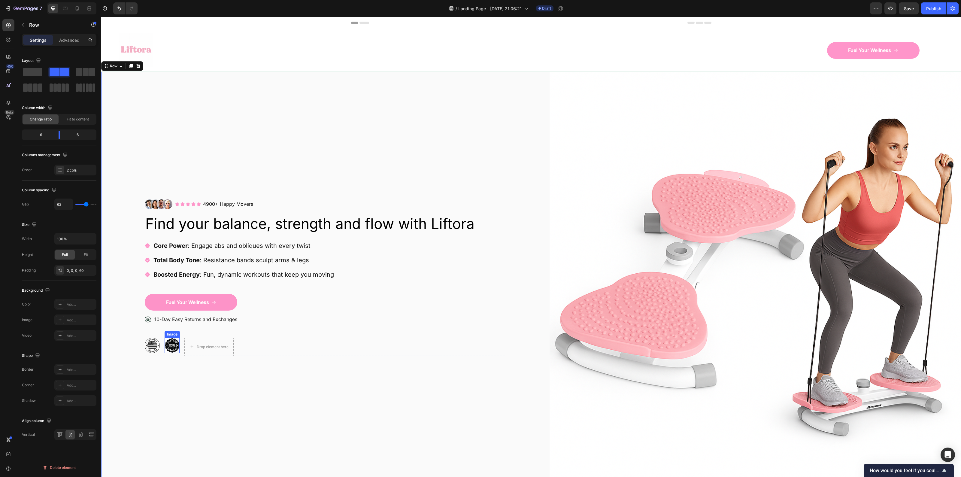
click at [174, 346] on img at bounding box center [172, 345] width 15 height 15
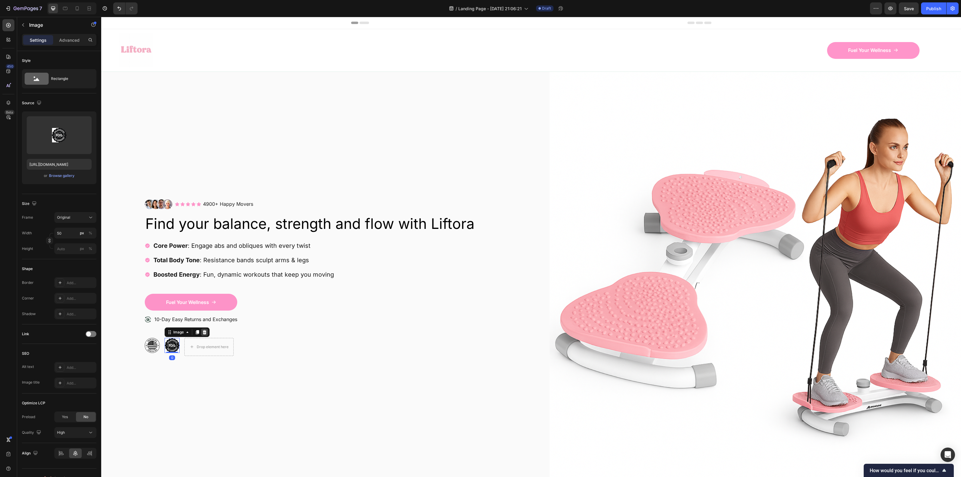
click at [206, 334] on div at bounding box center [204, 332] width 7 height 7
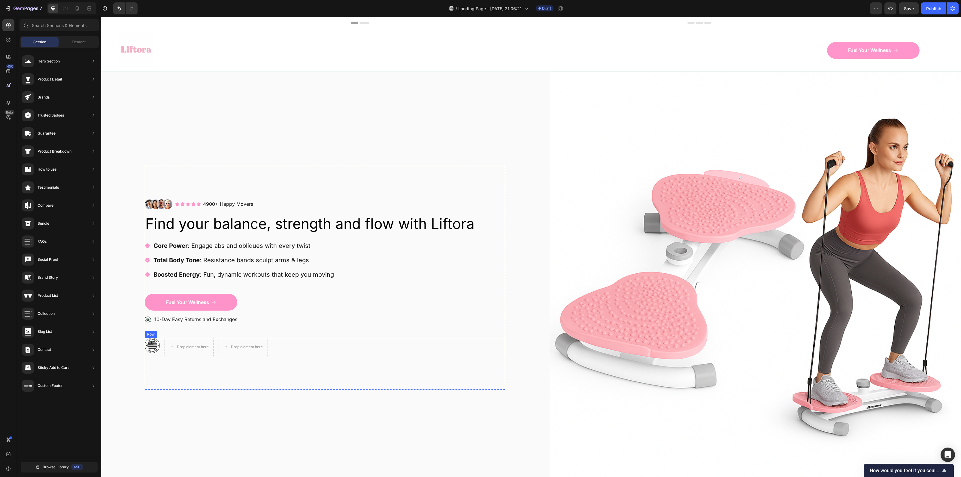
click at [281, 350] on div "Image Drop element here Drop element here Row" at bounding box center [325, 347] width 360 height 18
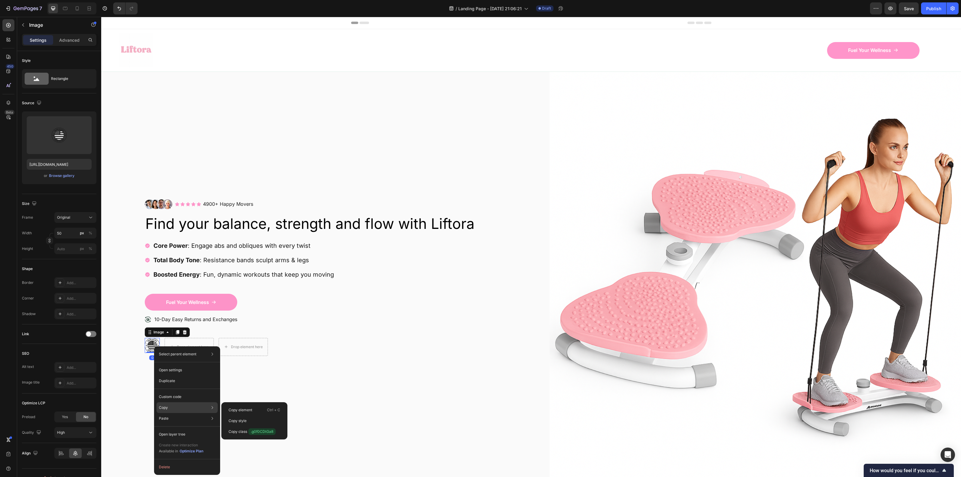
click at [173, 407] on div "Copy Copy element Ctrl + C Copy style Copy class .g0f0CDtGa8" at bounding box center [186, 407] width 61 height 11
click at [292, 355] on div "Image Icon Icon Icon Icon Icon Icon List 4900+ Happy Movers Text Block Row Row …" at bounding box center [325, 278] width 360 height 224
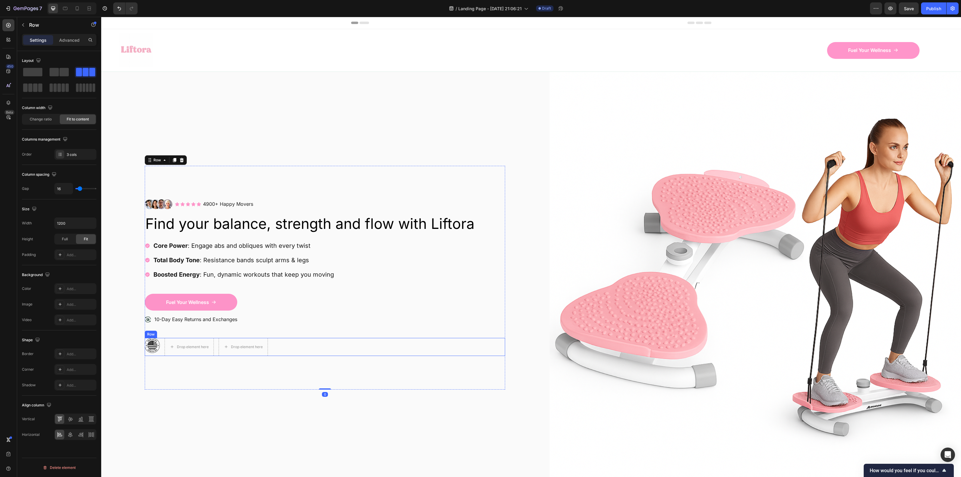
click at [271, 348] on div "Image Drop element here Drop element here Row" at bounding box center [325, 347] width 360 height 18
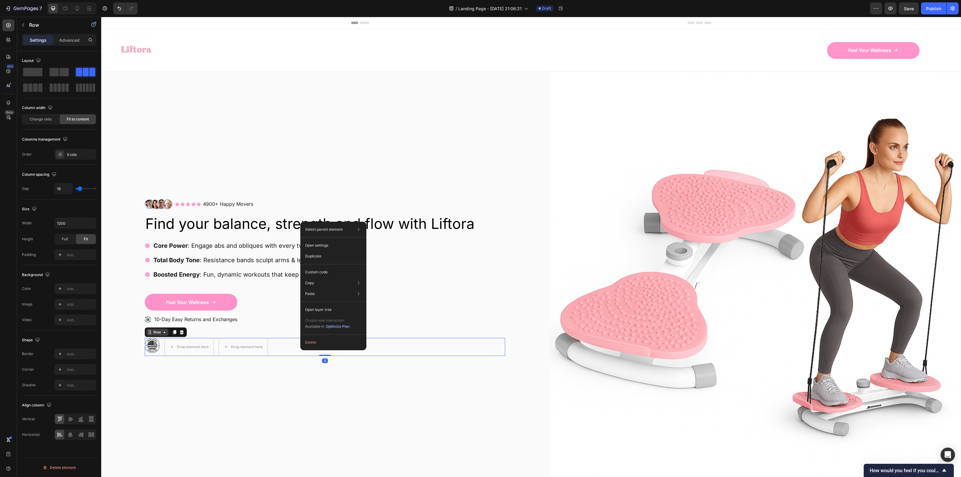
click at [184, 334] on div "Row" at bounding box center [166, 332] width 42 height 10
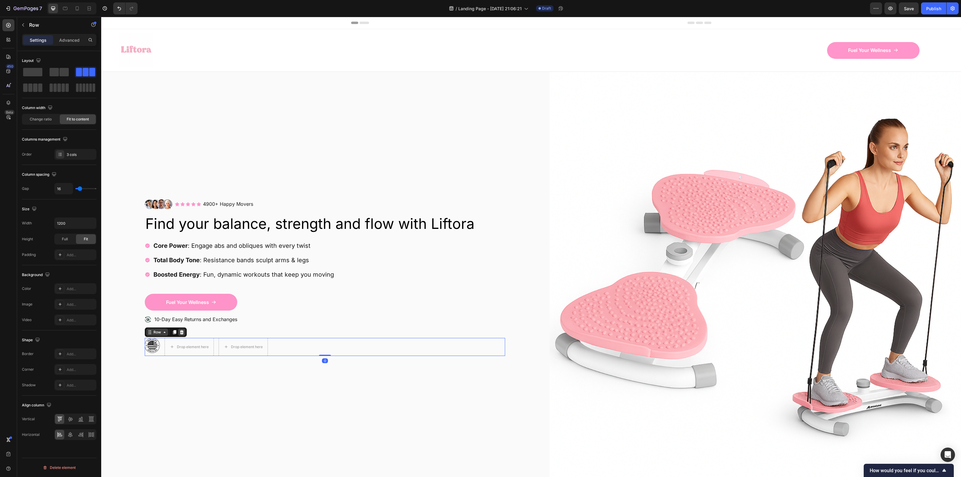
click at [182, 332] on icon at bounding box center [181, 332] width 5 height 5
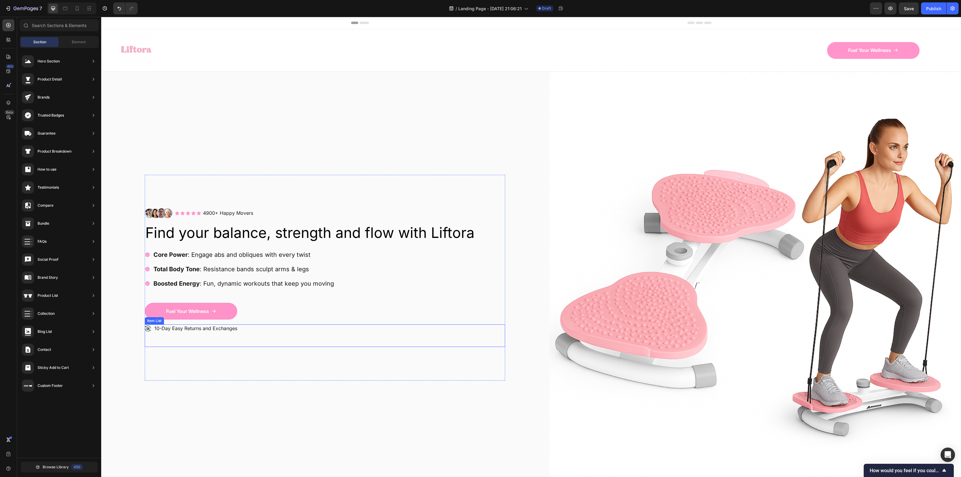
click at [178, 343] on div "10-Day Easy Returns and Exchanges" at bounding box center [325, 335] width 360 height 23
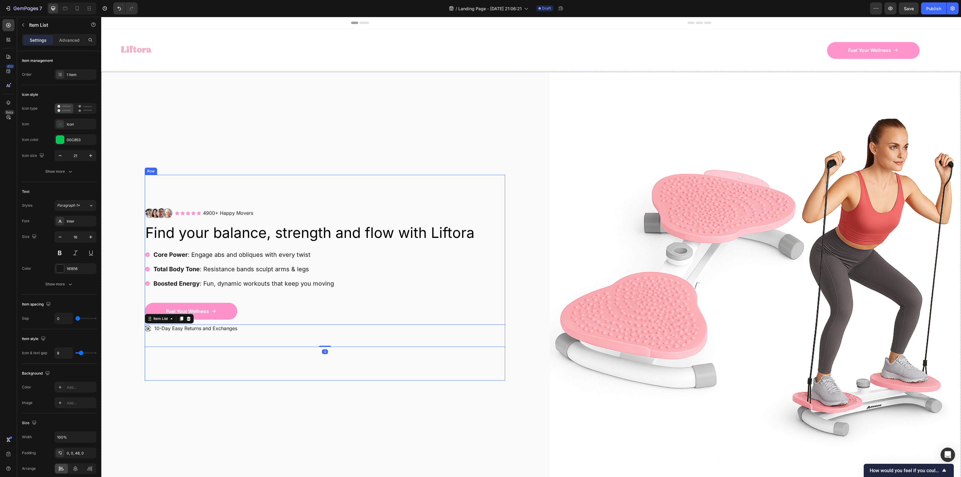
click at [171, 354] on div "Image Icon Icon Icon Icon Icon Icon List 4900+ Happy Movers Text Block Row Row …" at bounding box center [325, 278] width 360 height 206
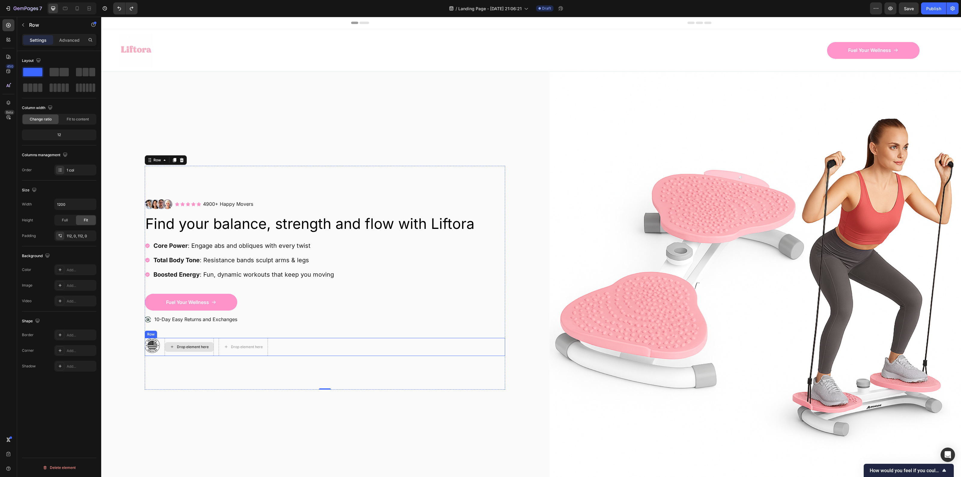
click at [189, 347] on div "Drop element here" at bounding box center [193, 346] width 32 height 5
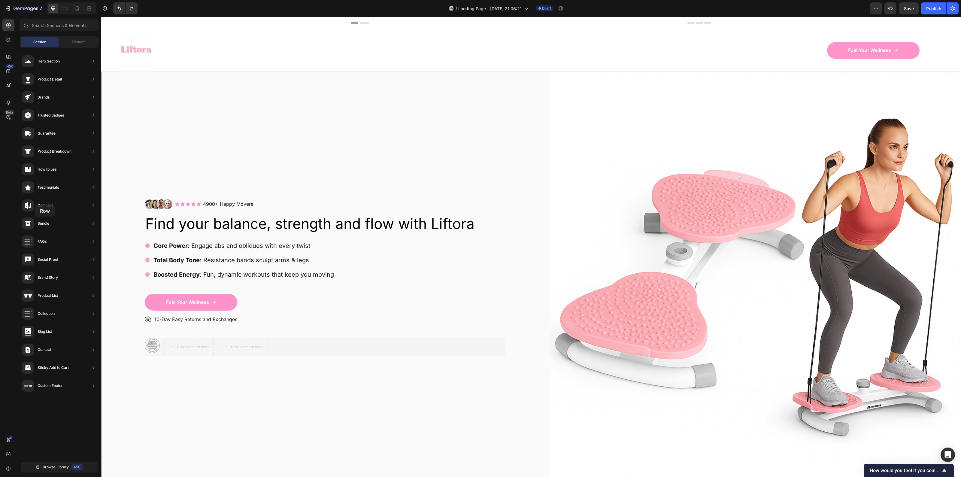
drag, startPoint x: 231, startPoint y: 341, endPoint x: 35, endPoint y: 205, distance: 238.4
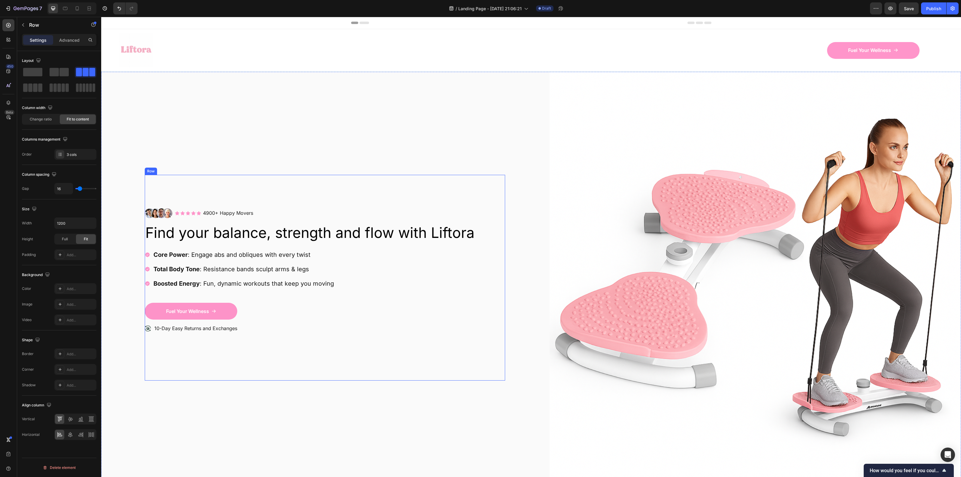
click at [188, 360] on div "Image Icon Icon Icon Icon Icon Icon List 4900+ Happy Movers Text Block Row Row …" at bounding box center [325, 278] width 360 height 206
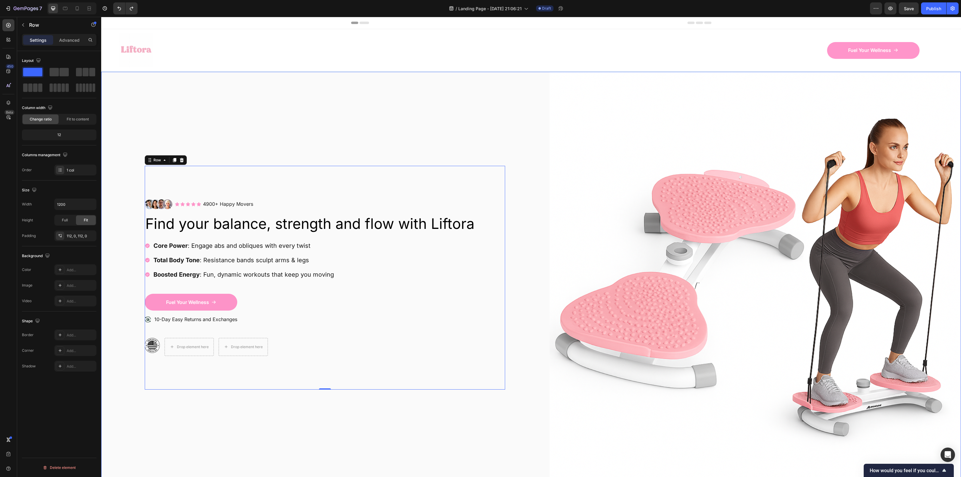
click at [279, 140] on div "Image Icon Icon Icon Icon Icon Icon List 4900+ Happy Movers Text Block Row Row …" at bounding box center [325, 278] width 412 height 412
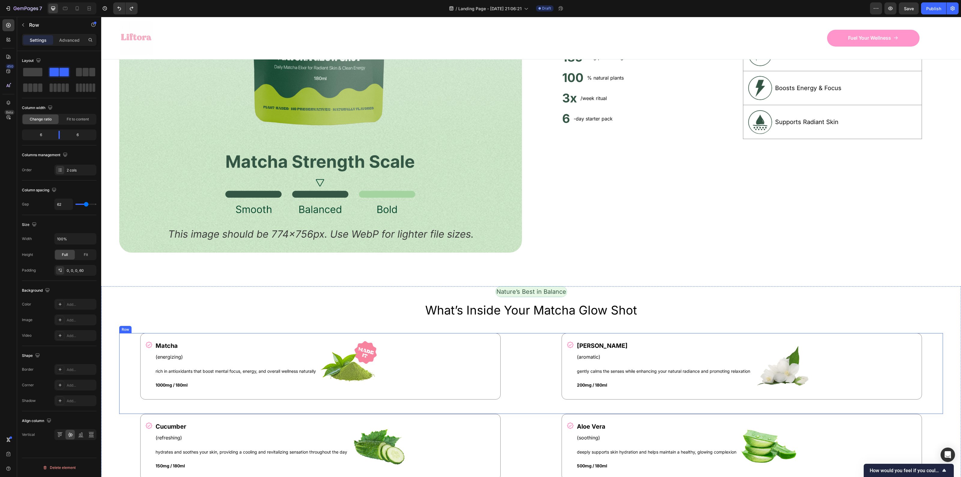
scroll to position [601, 0]
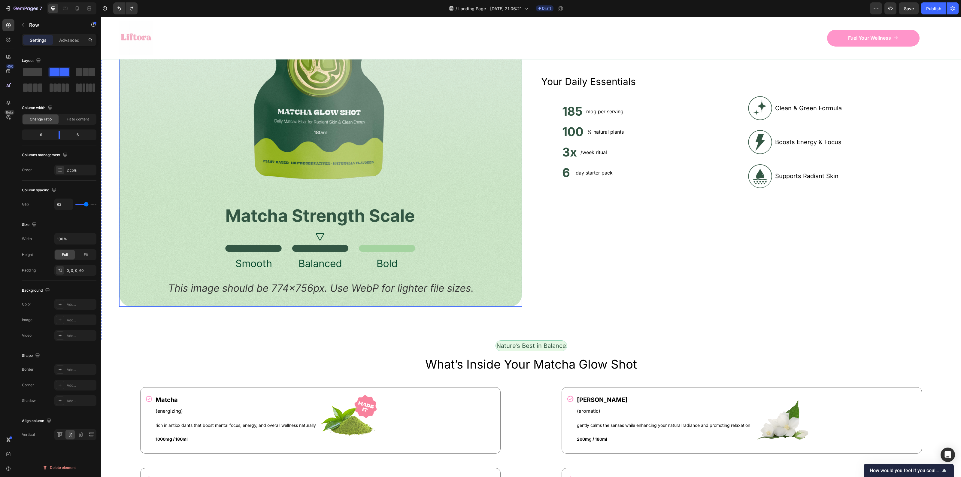
click at [313, 188] on img at bounding box center [320, 110] width 403 height 393
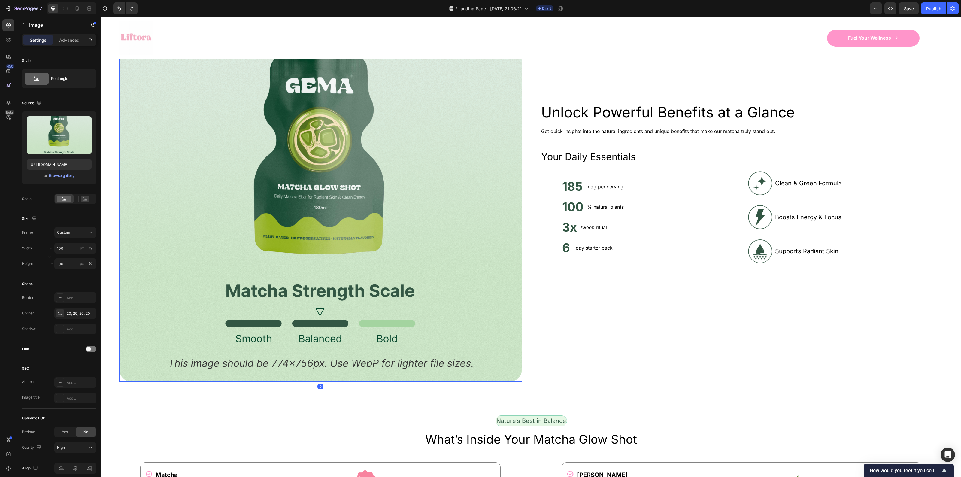
scroll to position [488, 0]
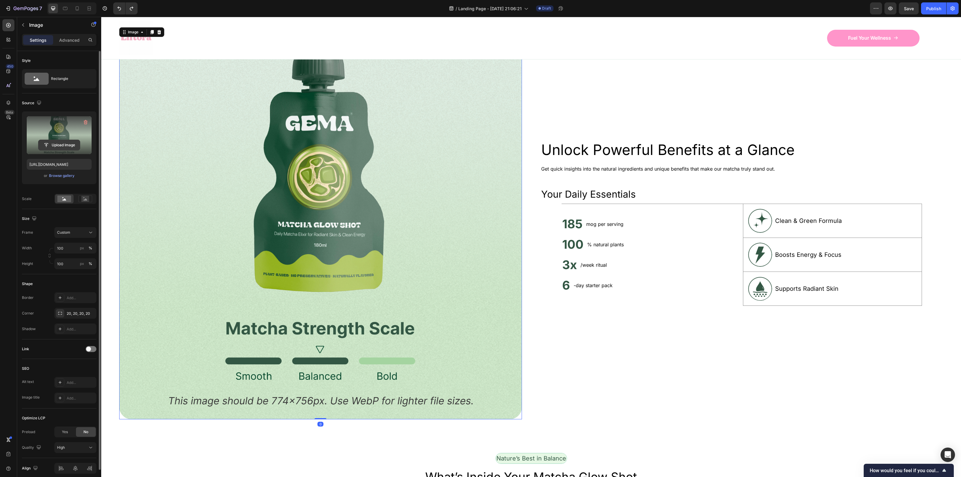
click at [56, 144] on input "file" at bounding box center [58, 145] width 41 height 10
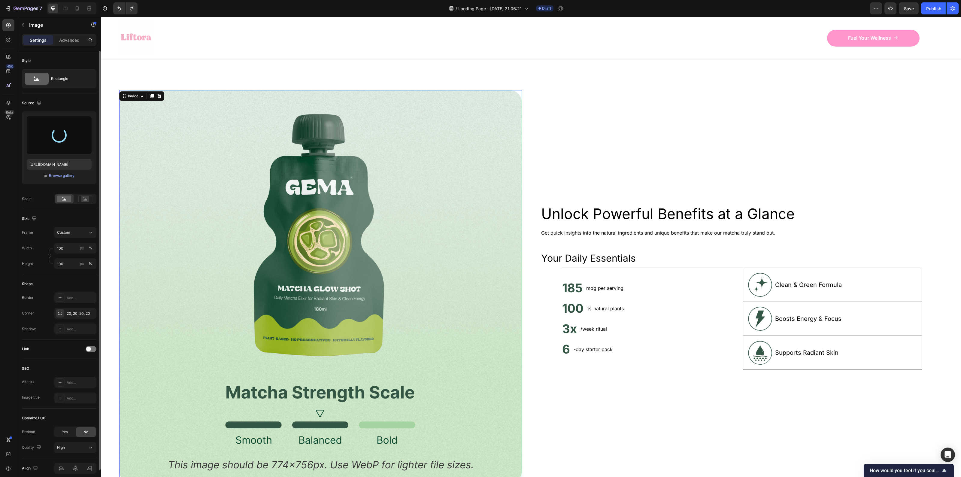
scroll to position [413, 0]
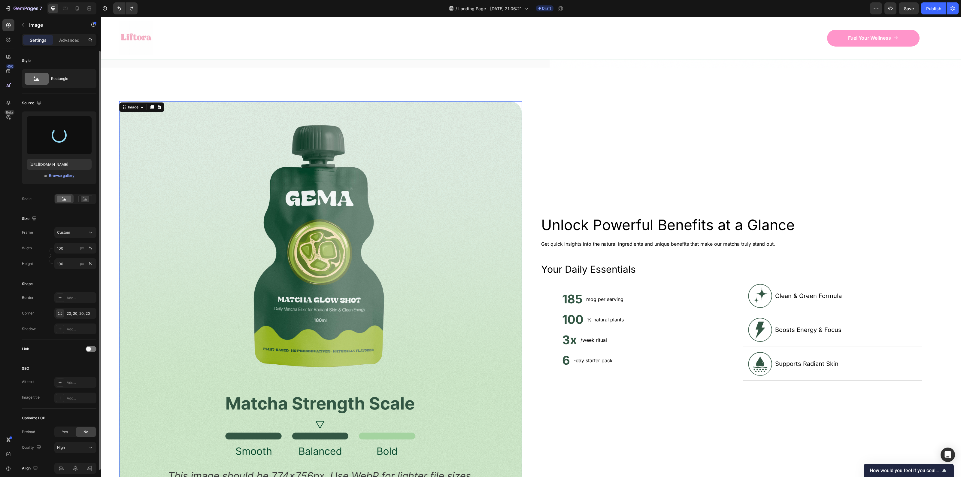
type input "[URL][DOMAIN_NAME]"
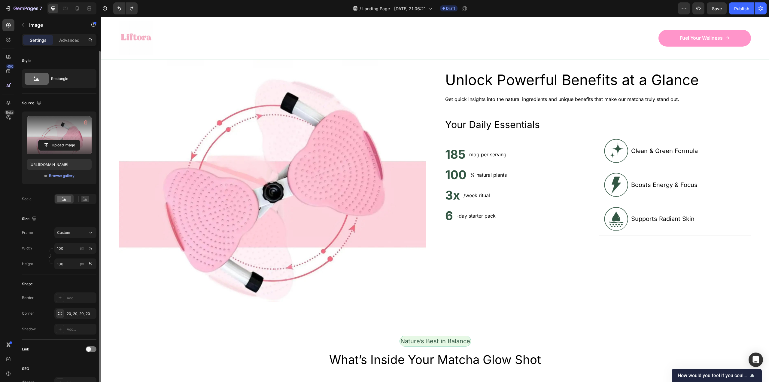
scroll to position [417, 0]
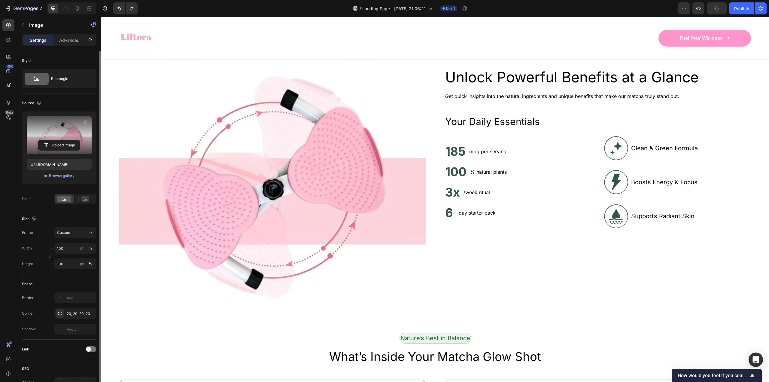
click at [86, 122] on icon "button" at bounding box center [86, 122] width 6 height 6
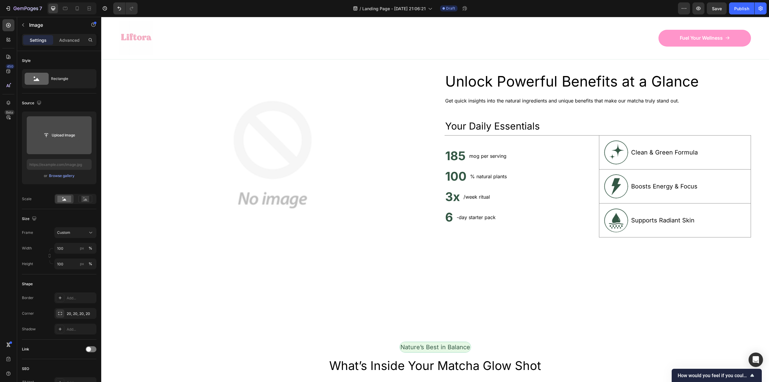
click at [50, 137] on input "file" at bounding box center [58, 135] width 41 height 10
type input "[URL][DOMAIN_NAME]"
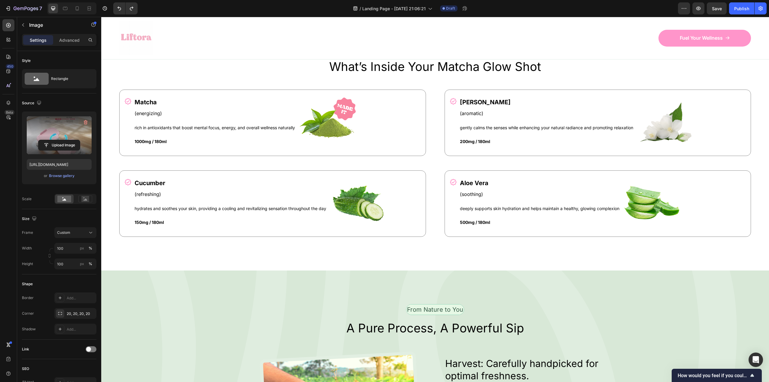
scroll to position [721, 0]
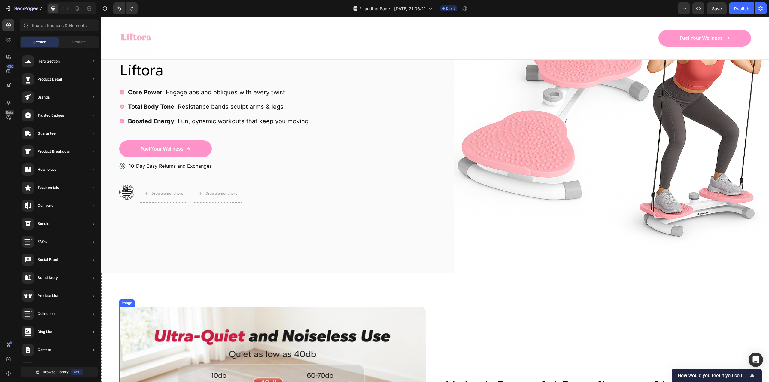
scroll to position [0, 0]
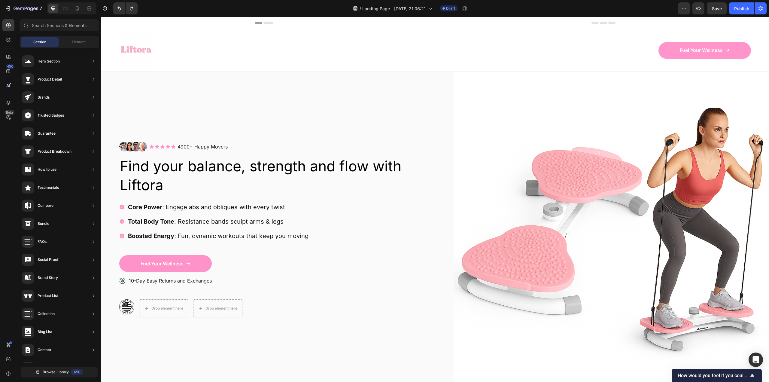
click at [264, 22] on icon at bounding box center [268, 23] width 10 height 2
click at [264, 23] on icon at bounding box center [268, 23] width 10 height 2
drag, startPoint x: 263, startPoint y: 23, endPoint x: 250, endPoint y: 22, distance: 12.9
click at [250, 22] on div "Header" at bounding box center [435, 23] width 668 height 12
click at [68, 9] on icon at bounding box center [65, 8] width 6 height 6
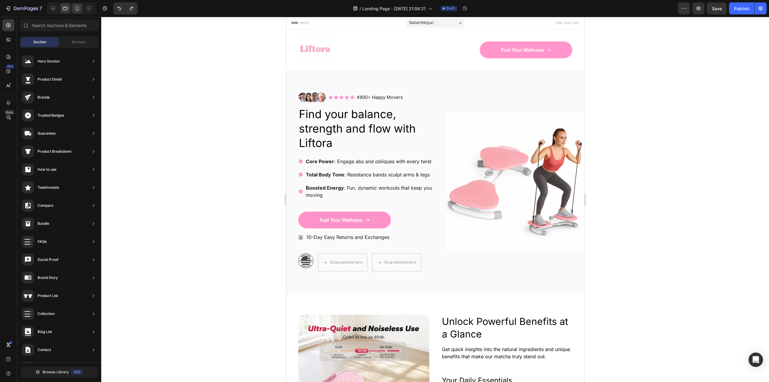
click at [79, 12] on div at bounding box center [77, 9] width 10 height 10
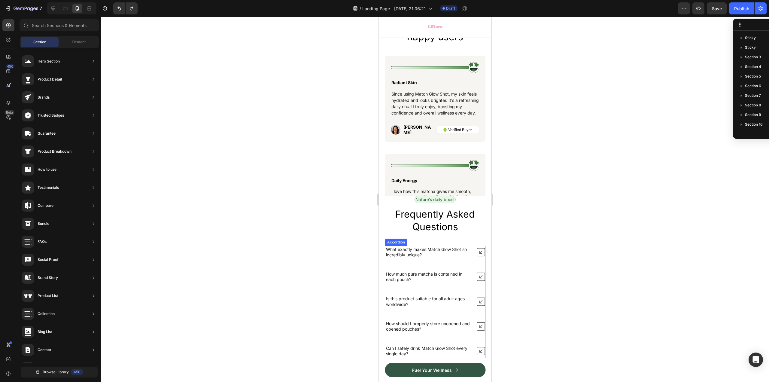
scroll to position [2359, 0]
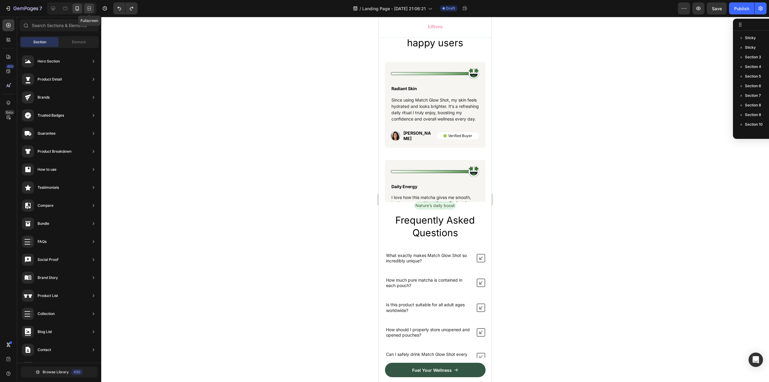
click at [90, 8] on icon at bounding box center [90, 9] width 2 height 2
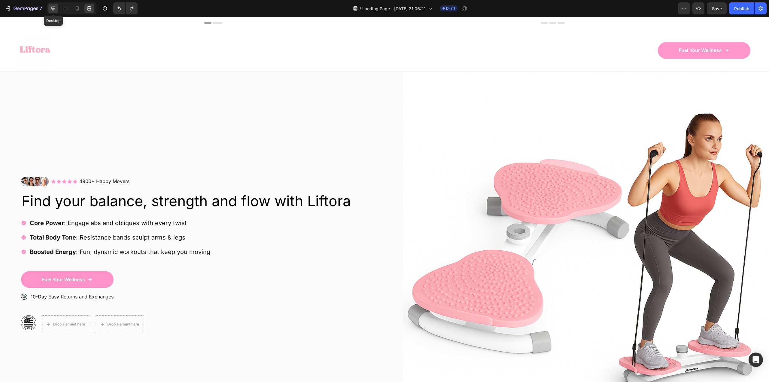
click at [55, 9] on icon at bounding box center [53, 8] width 6 height 6
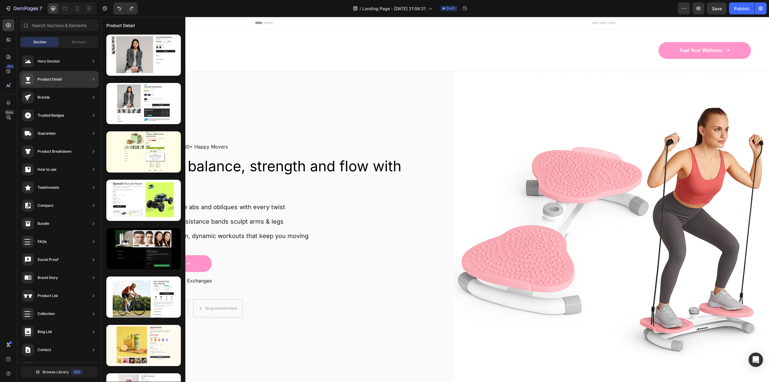
click at [53, 76] on div "Product Detail" at bounding box center [42, 79] width 40 height 12
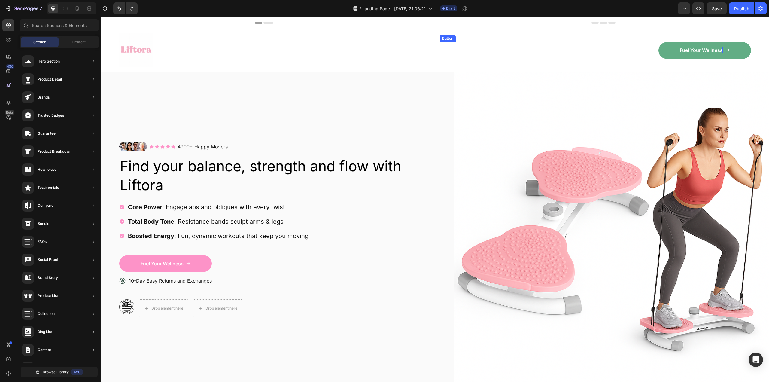
click at [684, 50] on p "Fuel Your Wellness" at bounding box center [701, 50] width 43 height 6
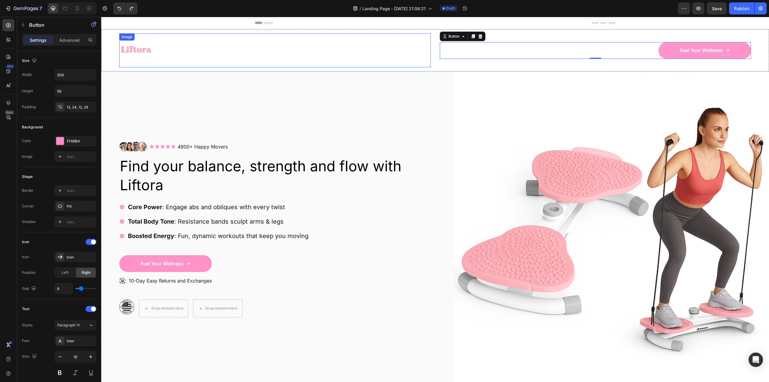
click at [314, 44] on div at bounding box center [274, 50] width 311 height 34
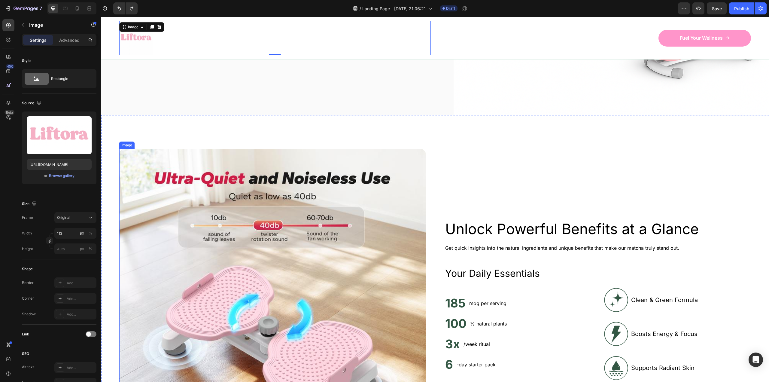
scroll to position [390, 0]
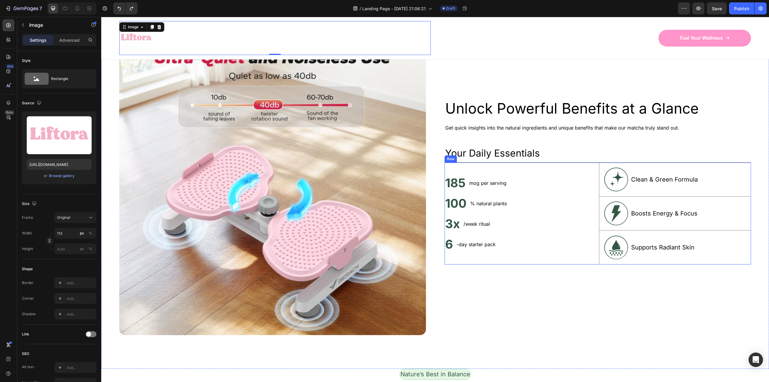
click at [545, 304] on div "Unlock Powerful Benefits at a Glance Heading Get quick insights into the natura…" at bounding box center [597, 181] width 307 height 307
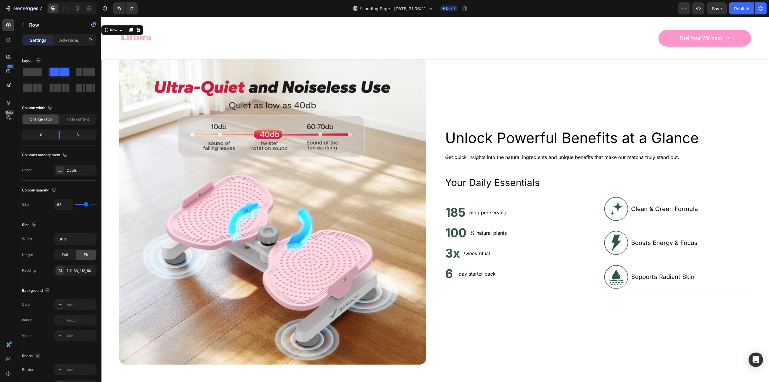
scroll to position [360, 0]
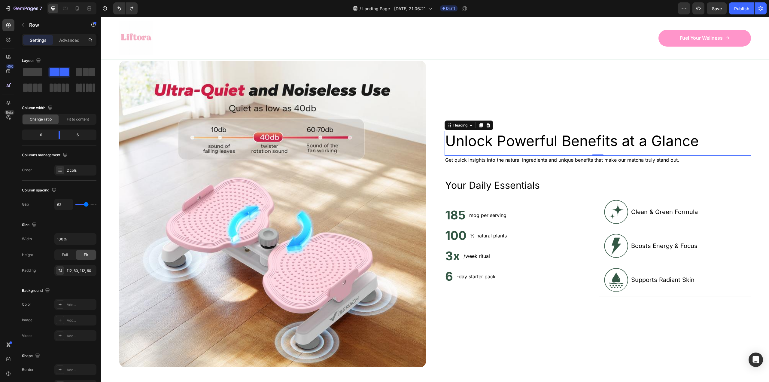
click at [497, 140] on h2 "Unlock Powerful Benefits at a Glance" at bounding box center [597, 141] width 307 height 20
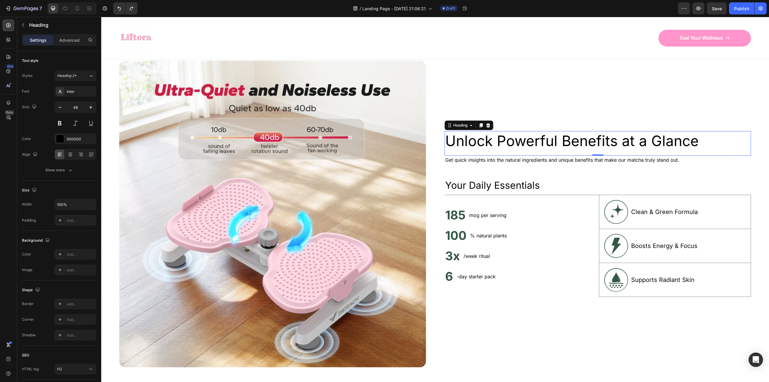
click at [497, 140] on h2 "Unlock Powerful Benefits at a Glance" at bounding box center [597, 141] width 307 height 20
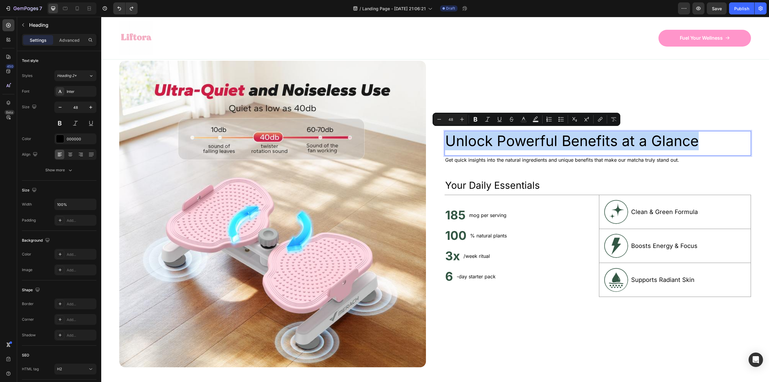
click at [497, 140] on p "Unlock Powerful Benefits at a Glance" at bounding box center [597, 141] width 305 height 19
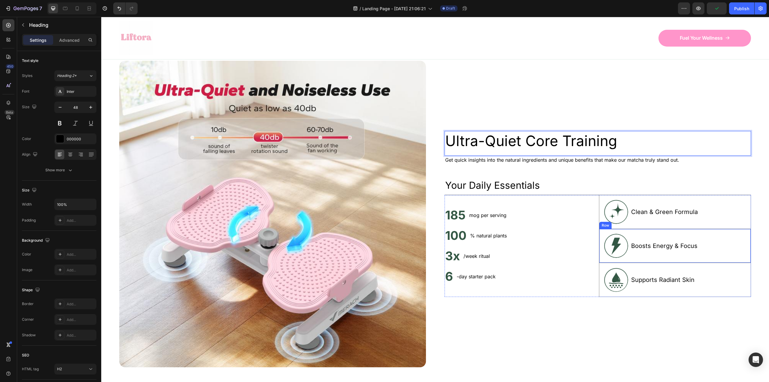
click at [545, 258] on div "3x Heading /week ritual Text Block Row" at bounding box center [520, 257] width 152 height 20
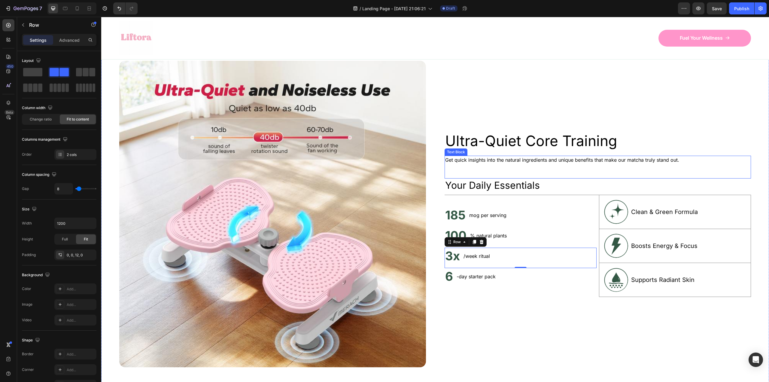
click at [464, 157] on p "Get quick insights into the natural ingredients and unique benefits that make o…" at bounding box center [597, 159] width 305 height 7
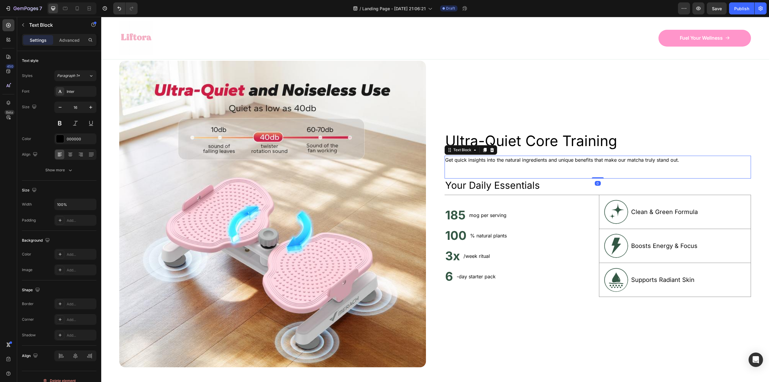
click at [464, 157] on p "Get quick insights into the natural ingredients and unique benefits that make o…" at bounding box center [597, 159] width 305 height 7
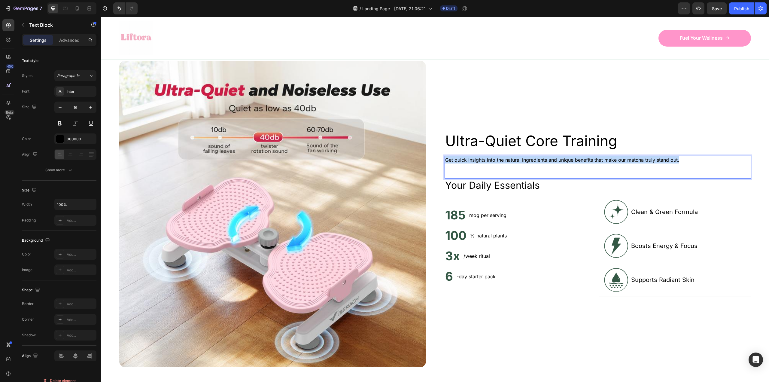
click at [464, 157] on p "Get quick insights into the natural ingredients and unique benefits that make o…" at bounding box center [597, 159] width 305 height 7
click at [539, 187] on h2 "Your Daily Essentials" at bounding box center [597, 185] width 307 height 14
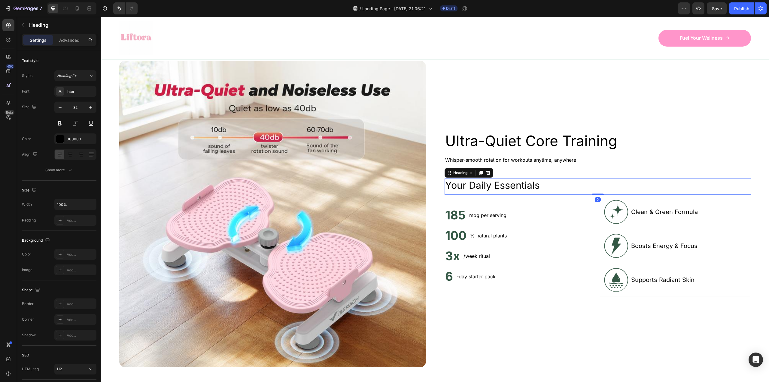
click at [522, 185] on h2 "Your Daily Essentials" at bounding box center [597, 185] width 307 height 14
click at [522, 185] on p "Your Daily Essentials" at bounding box center [597, 185] width 305 height 13
click at [473, 182] on p "Your Daily Essentials" at bounding box center [597, 185] width 305 height 13
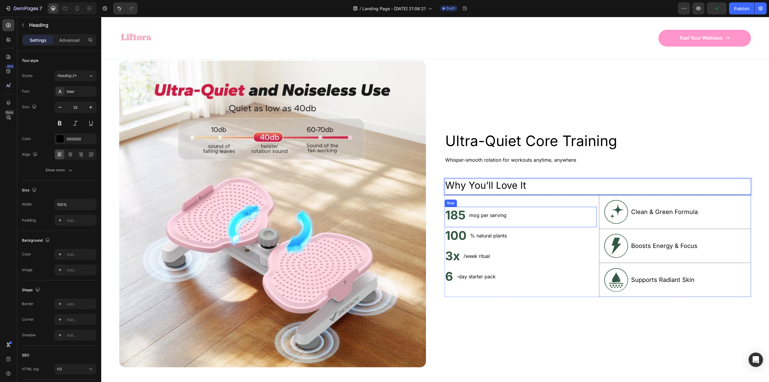
click at [477, 207] on div "mog per serving Text Block" at bounding box center [488, 215] width 38 height 17
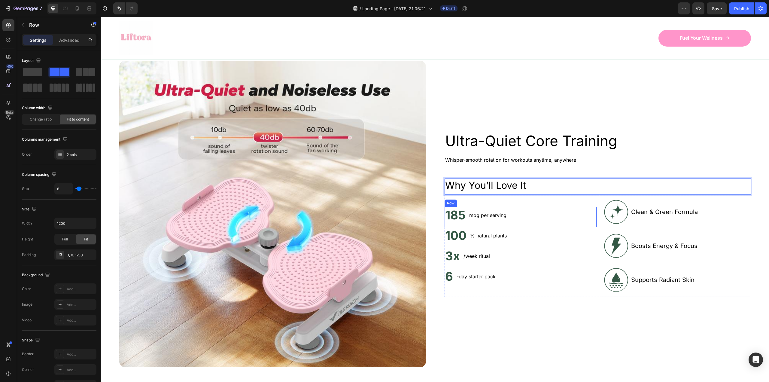
click at [476, 207] on div "mog per serving Text Block" at bounding box center [488, 215] width 38 height 17
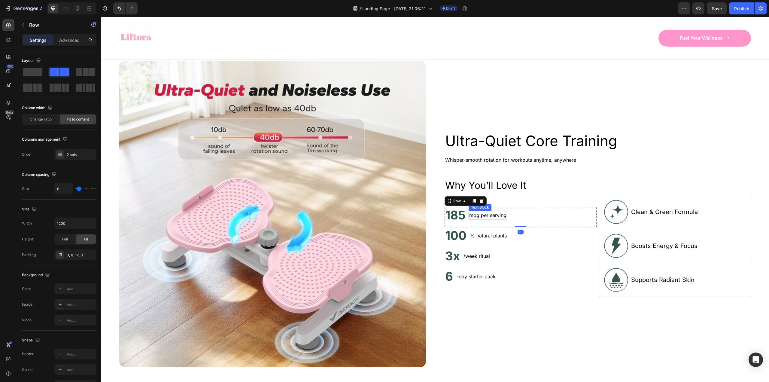
click at [478, 211] on p "mog per serving" at bounding box center [487, 214] width 37 height 7
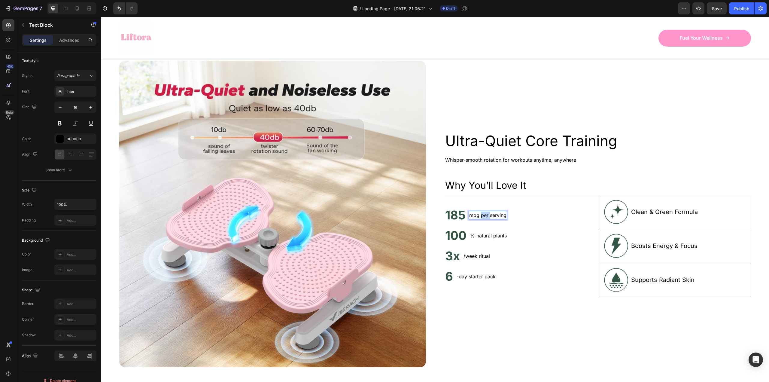
click at [478, 211] on p "mog per serving" at bounding box center [487, 214] width 37 height 7
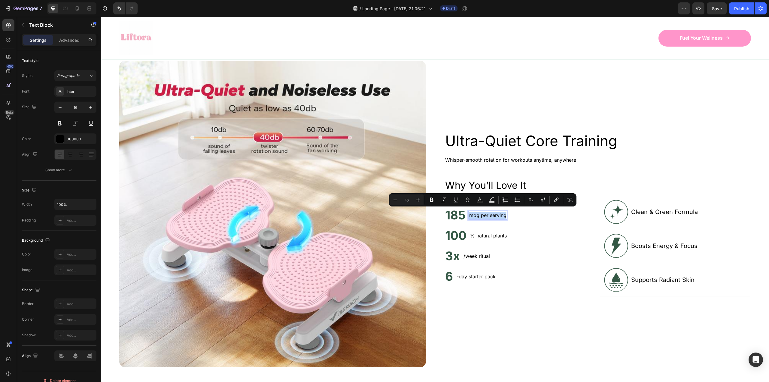
click at [478, 211] on p "mog per serving" at bounding box center [487, 214] width 37 height 7
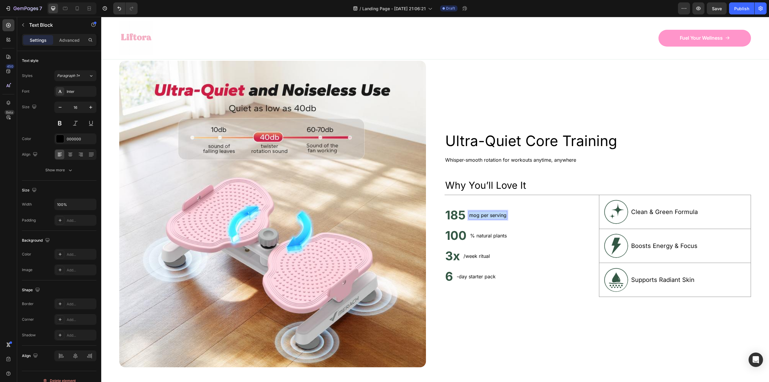
click at [478, 211] on p "mog per serving" at bounding box center [487, 214] width 37 height 7
click at [453, 211] on h2 "185" at bounding box center [455, 215] width 22 height 17
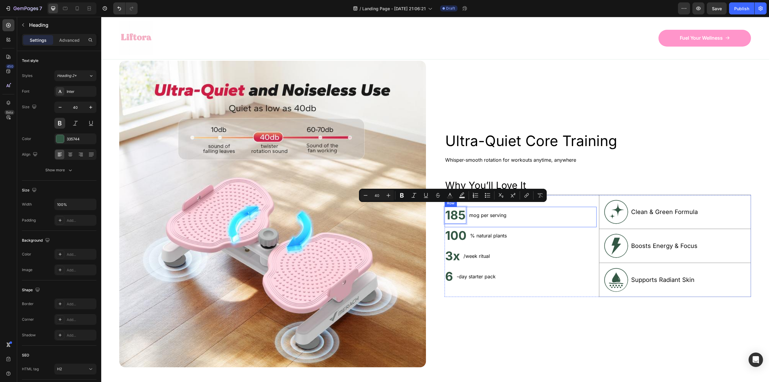
click at [514, 217] on div "185 Heading 0 mog per serving Text Block Row" at bounding box center [520, 217] width 152 height 20
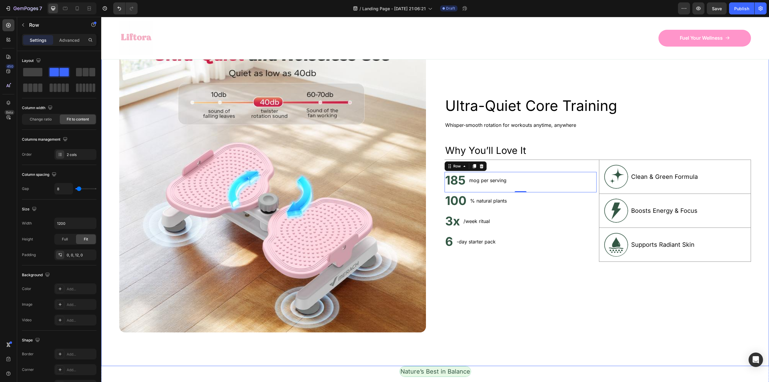
scroll to position [330, 0]
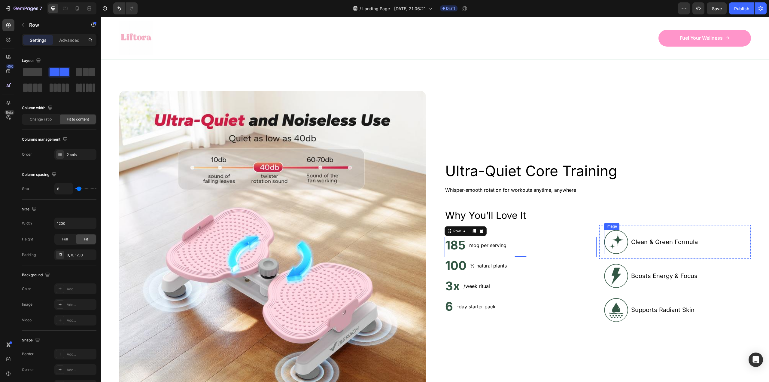
click at [612, 237] on img at bounding box center [616, 242] width 24 height 24
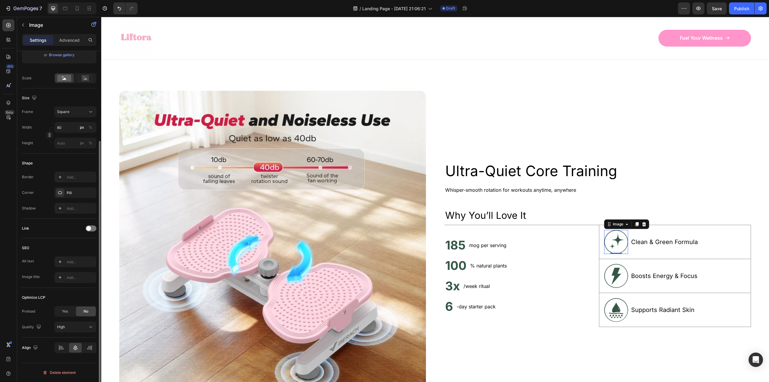
scroll to position [0, 0]
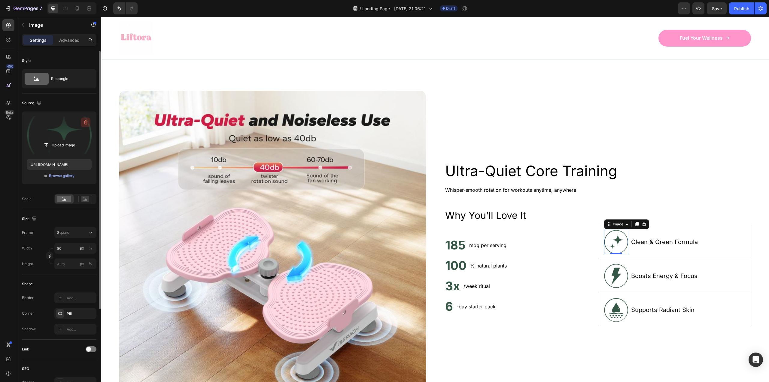
click at [87, 120] on icon "button" at bounding box center [86, 122] width 6 height 6
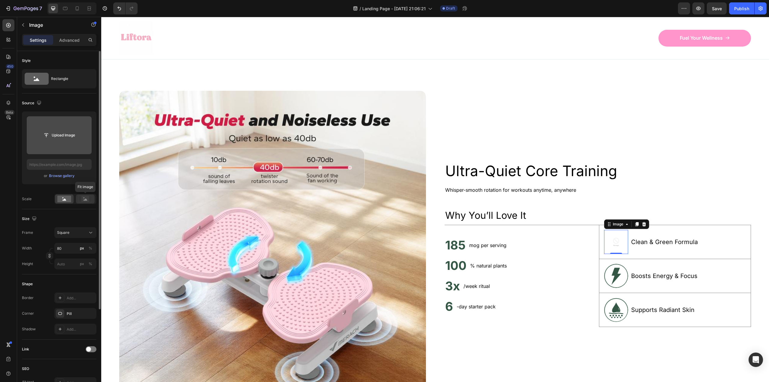
click at [83, 197] on rect at bounding box center [85, 199] width 8 height 6
click at [61, 199] on rect at bounding box center [64, 199] width 14 height 7
click at [69, 39] on p "Advanced" at bounding box center [69, 40] width 20 height 6
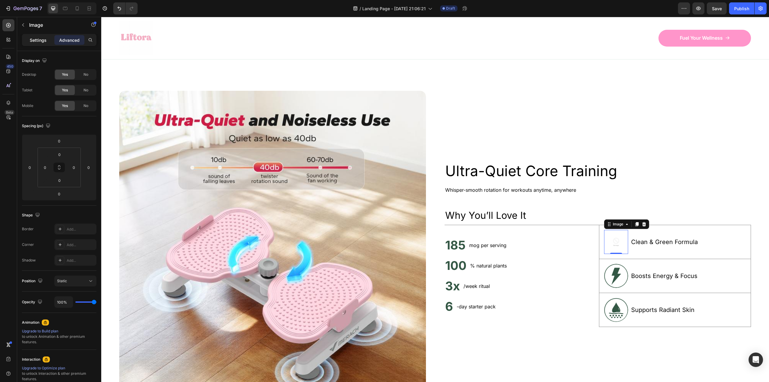
click at [46, 44] on div "Settings" at bounding box center [38, 40] width 30 height 10
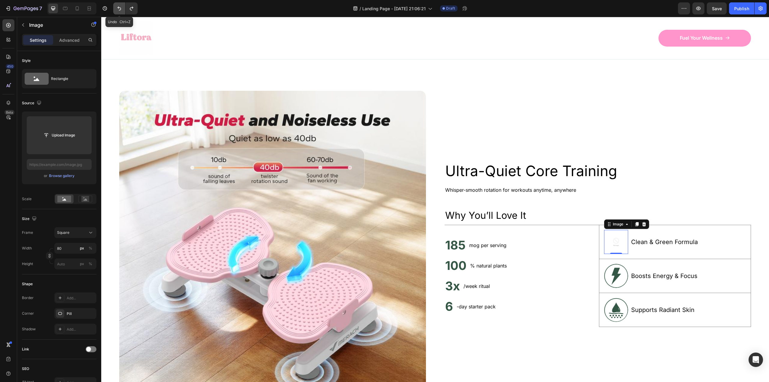
click at [115, 8] on button "Undo/Redo" at bounding box center [119, 8] width 12 height 12
click at [116, 8] on button "Undo/Redo" at bounding box center [119, 8] width 12 height 12
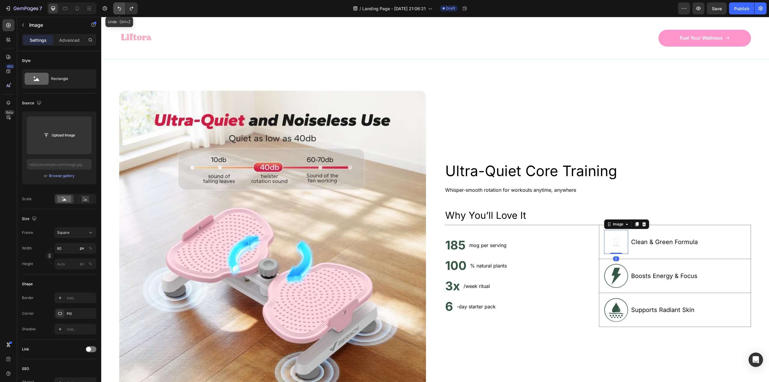
type input "[URL][DOMAIN_NAME]"
click at [532, 267] on div "100 Heading % natural plants Text Block Row" at bounding box center [520, 267] width 152 height 20
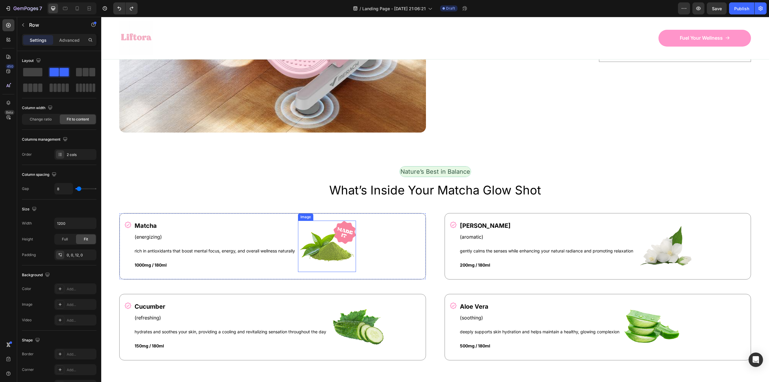
scroll to position [601, 0]
